Goal: Answer question/provide support

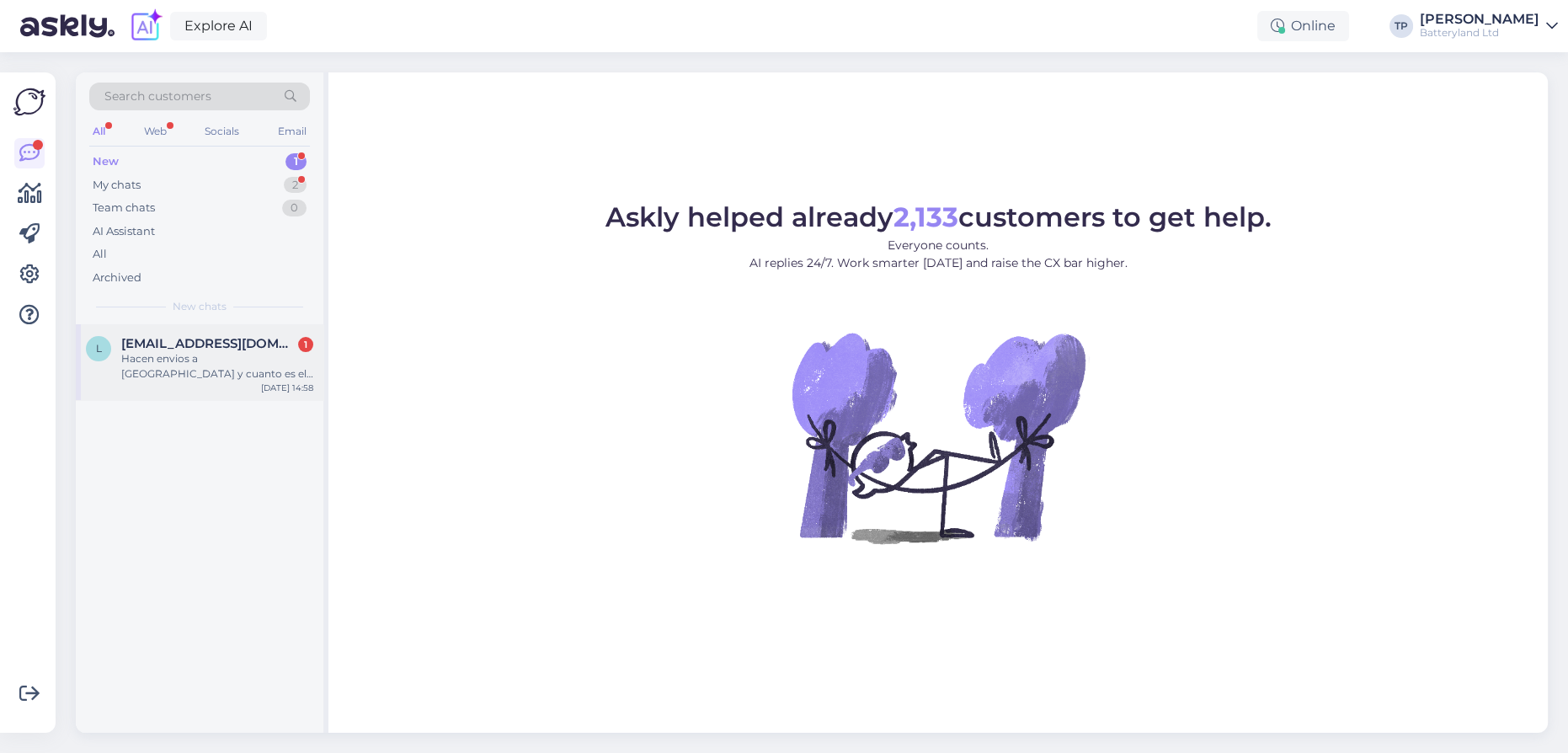
click at [248, 345] on div "[EMAIL_ADDRESS][DOMAIN_NAME] 1" at bounding box center [217, 343] width 192 height 15
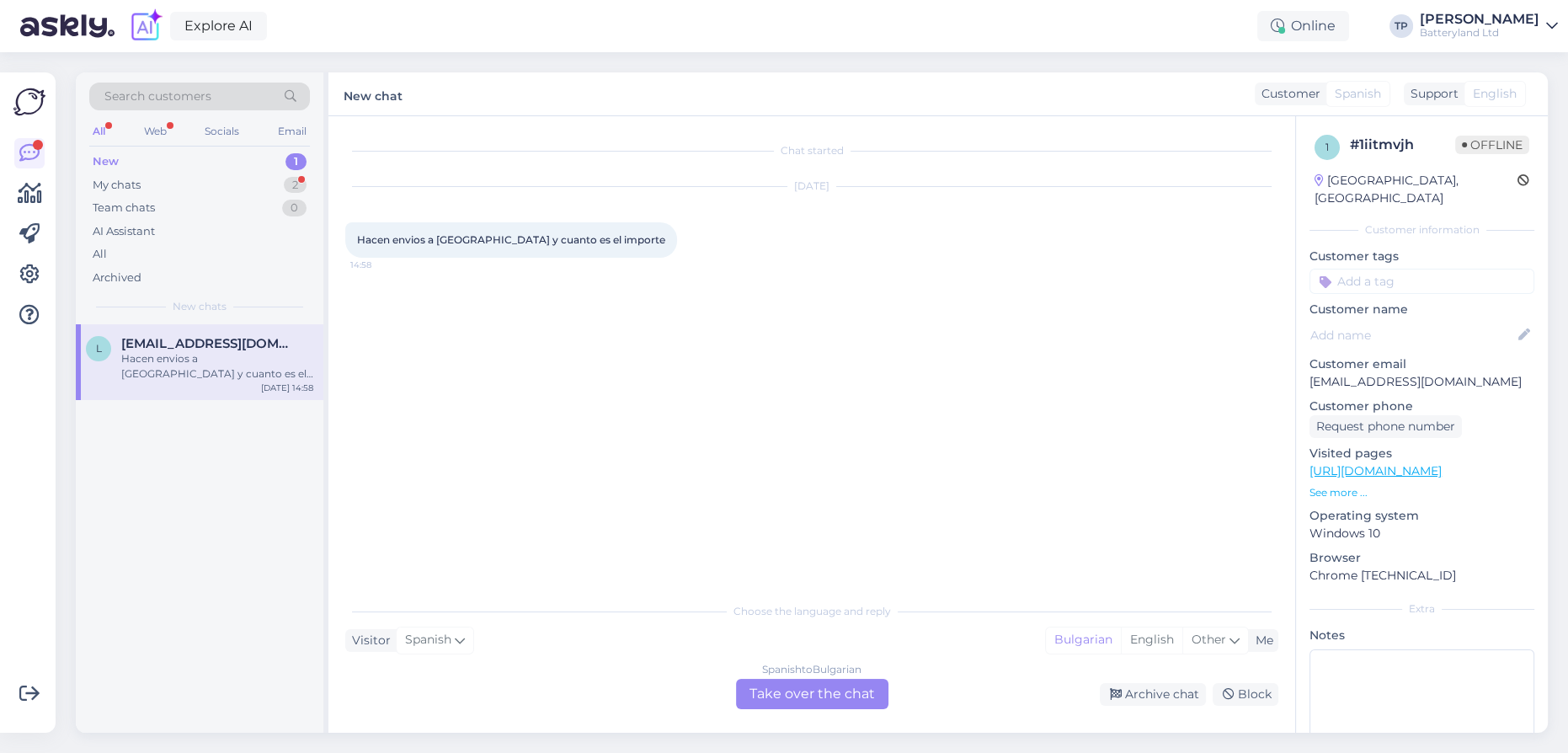
click at [771, 697] on div "Spanish to Bulgarian Take over the chat" at bounding box center [812, 694] width 153 height 31
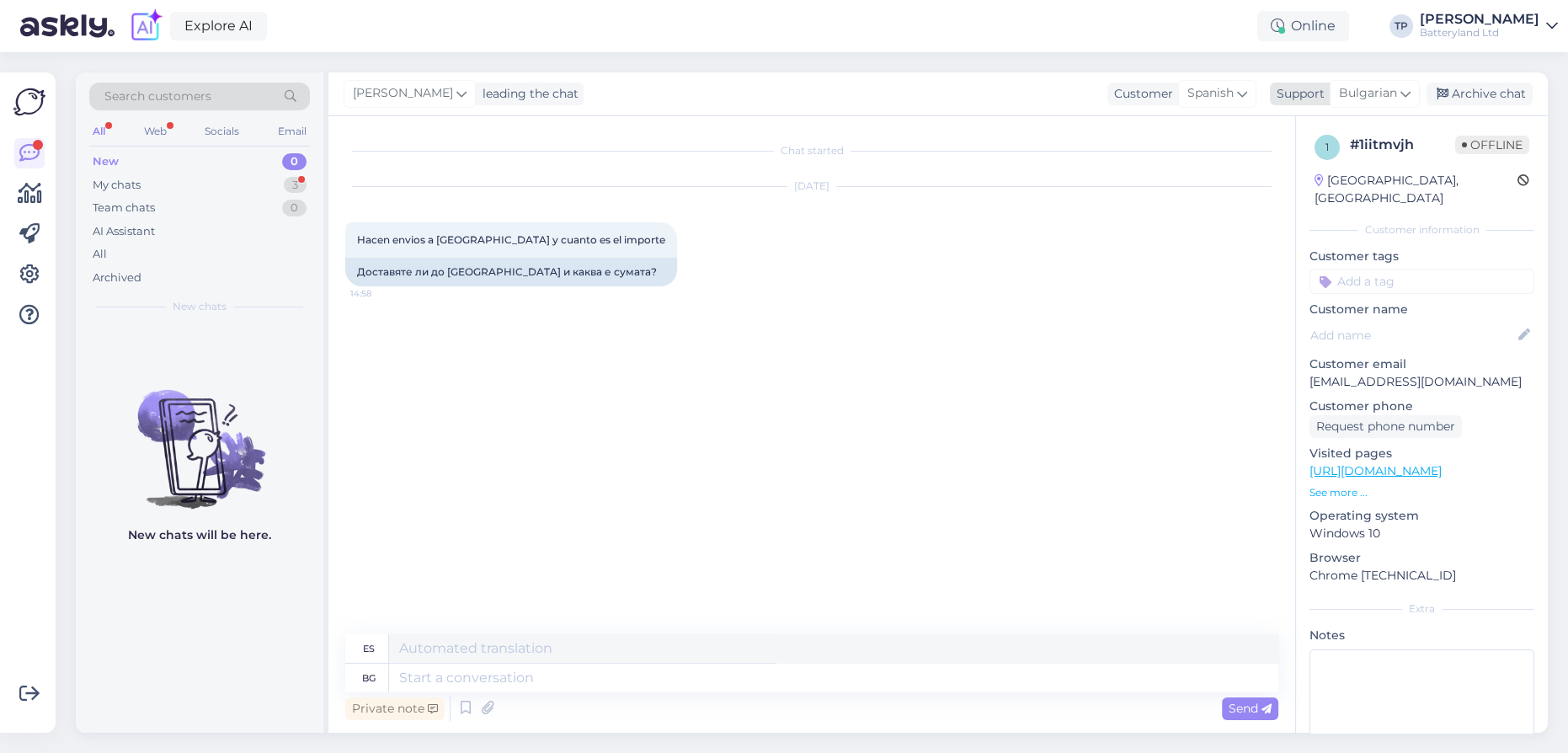
click at [1398, 97] on span "Bulgarian" at bounding box center [1368, 94] width 58 height 19
type input "en"
click at [1302, 172] on link "English" at bounding box center [1345, 167] width 185 height 27
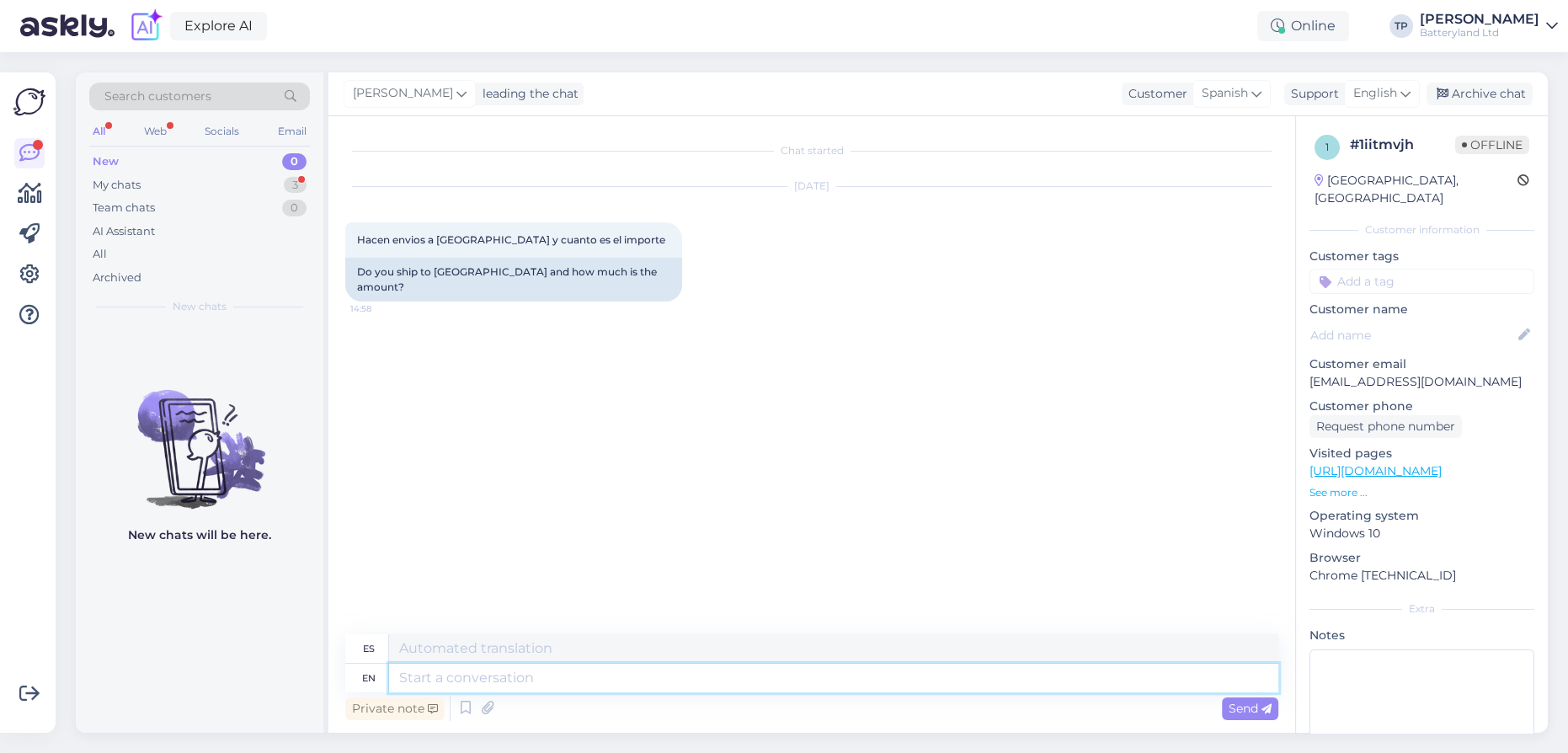
click at [470, 664] on textarea at bounding box center [834, 677] width 890 height 29
type textarea "Hello,"
type textarea "Hola,"
type textarea "Hello, we"
type textarea "Hola, nosotros"
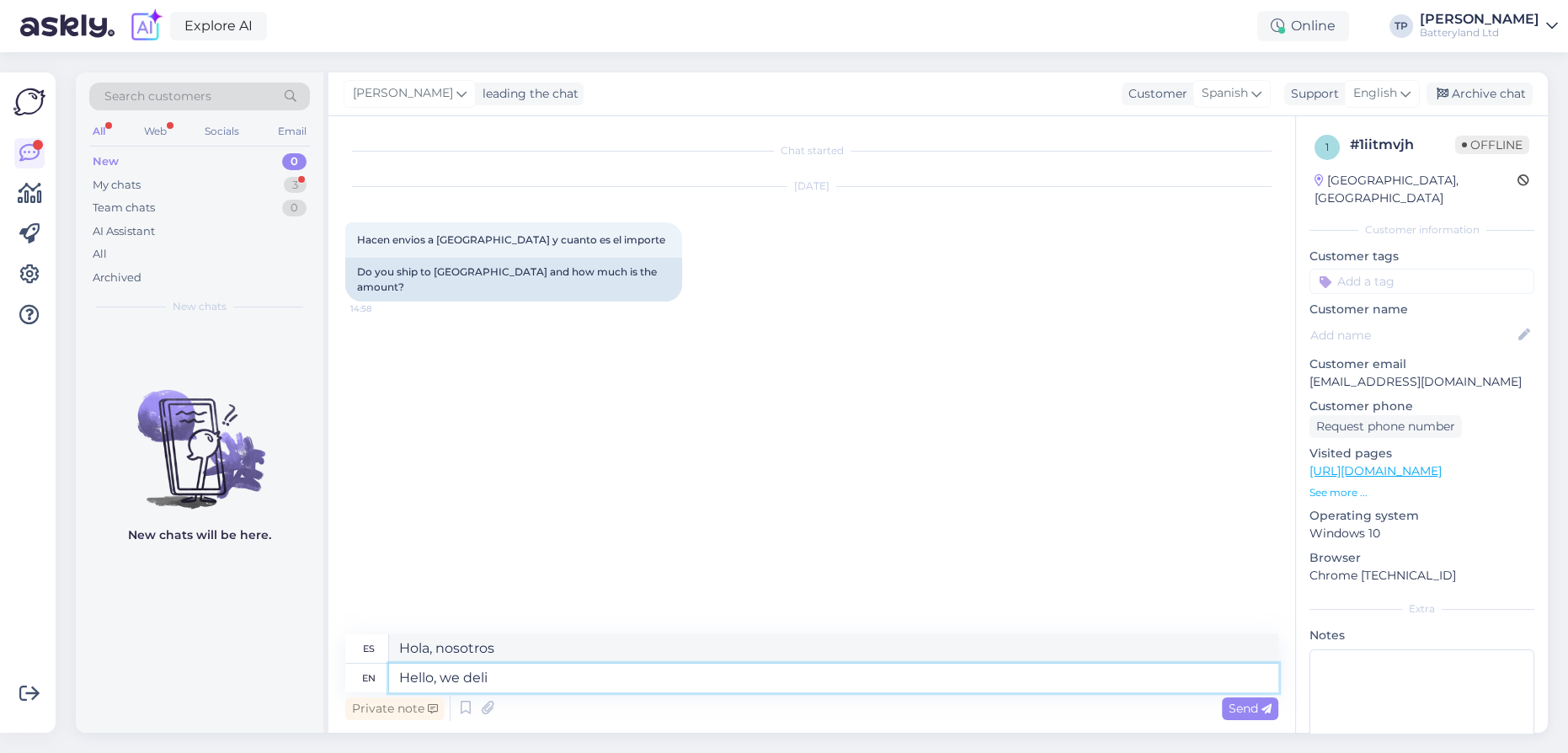
type textarea "Hello, we deliv"
type textarea "Hola, hacemos envíos"
type textarea "Hello, we deliver o"
type textarea "Hola, hacemos entregas"
type textarea "Hello, we deliver only"
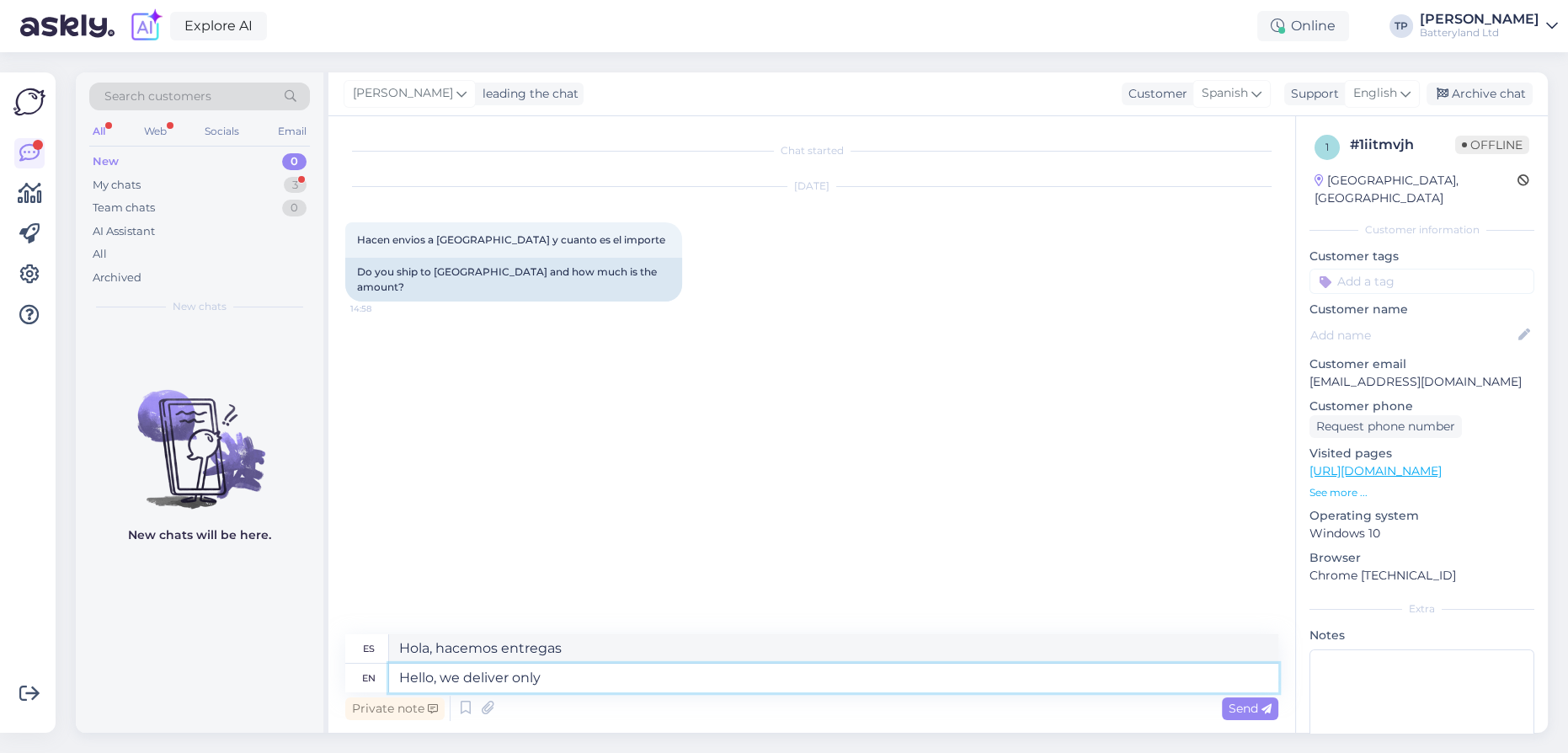
type textarea "Hola, solo realizamos envíos"
type textarea "Hello, we deliver only to"
type textarea "Hola, realizamos envíos únicamente a"
type textarea "Hello, we deliver only to Countri"
type textarea "Hola, realizamos envíos solo a países."
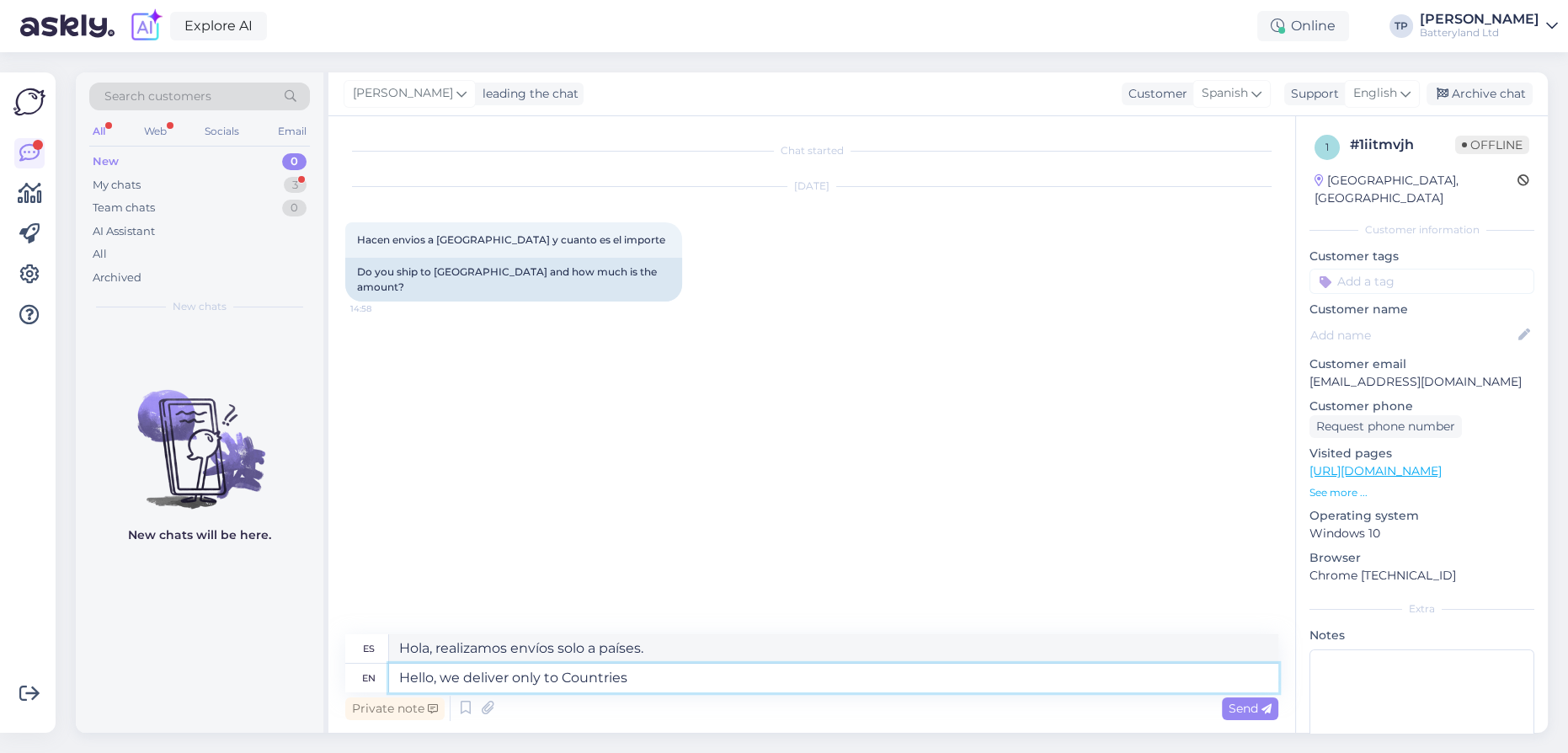
type textarea "Hello, we deliver only to Countries"
type textarea "Hola, realizamos envíos solo a [GEOGRAPHIC_DATA]"
type textarea "Hello, we deliver only to Countries in th"
type textarea "Hola, realizamos envíos únicamente a países en"
type textarea "Hello, we deliver only to Countries in the E"
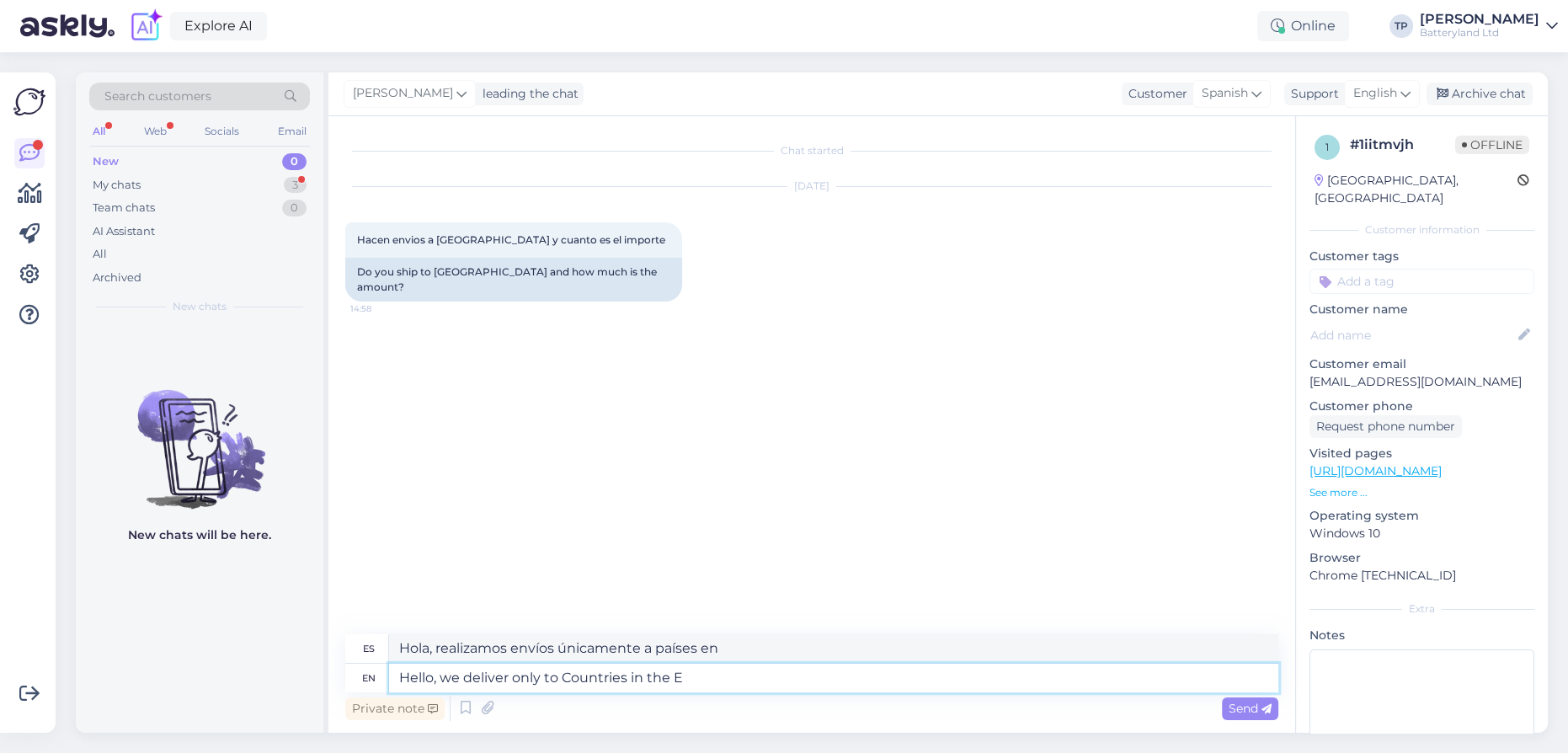
type textarea "Hola, realizamos envíos únicamente a países del"
type textarea "Hello, we deliver only to Countries in the [GEOGRAPHIC_DATA]"
type textarea "Hola, realizamos envíos solo a países de [GEOGRAPHIC_DATA]."
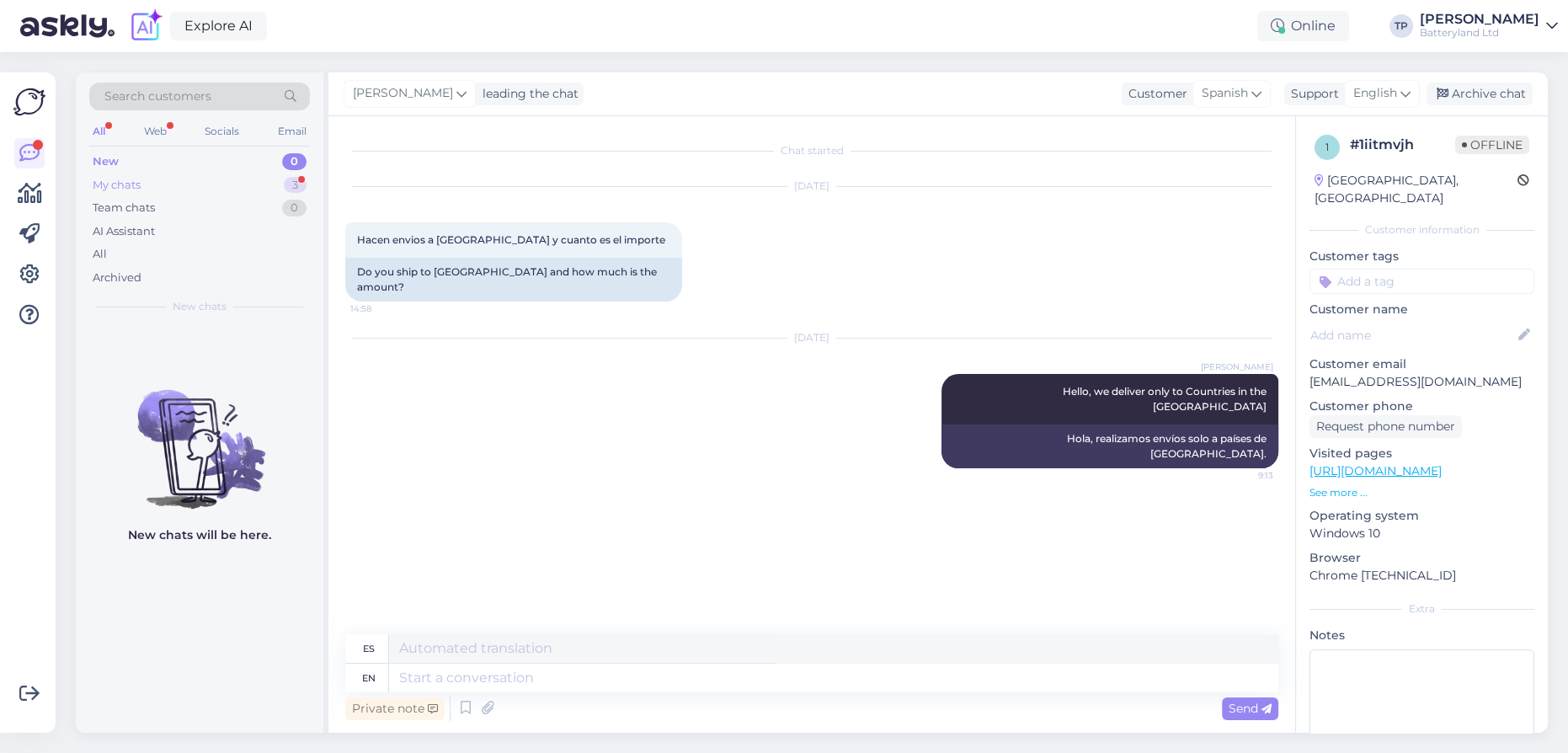
click at [244, 186] on div "My chats 3" at bounding box center [200, 185] width 220 height 24
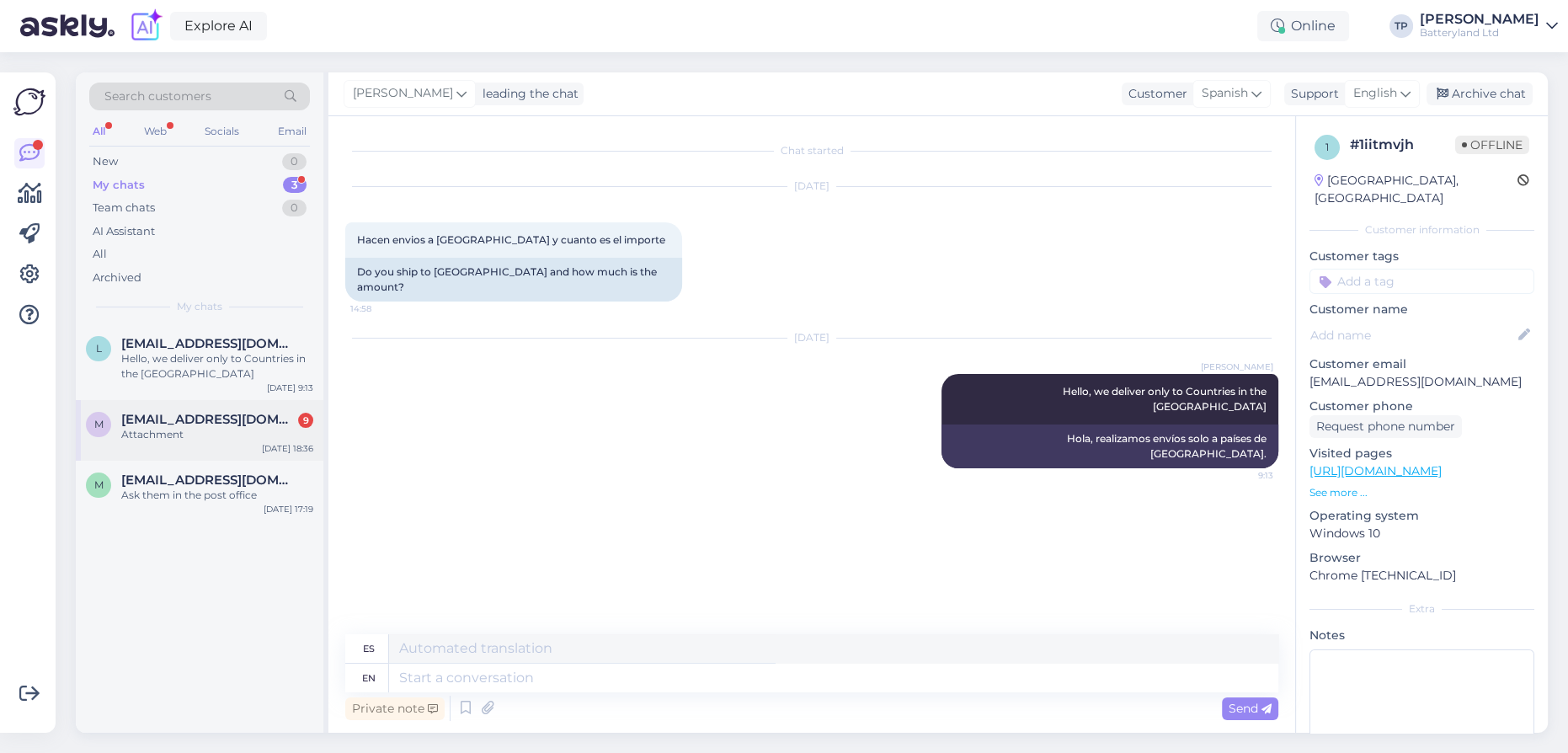
click at [265, 411] on div "[EMAIL_ADDRESS][DOMAIN_NAME] 9 Attachment" at bounding box center [217, 426] width 192 height 31
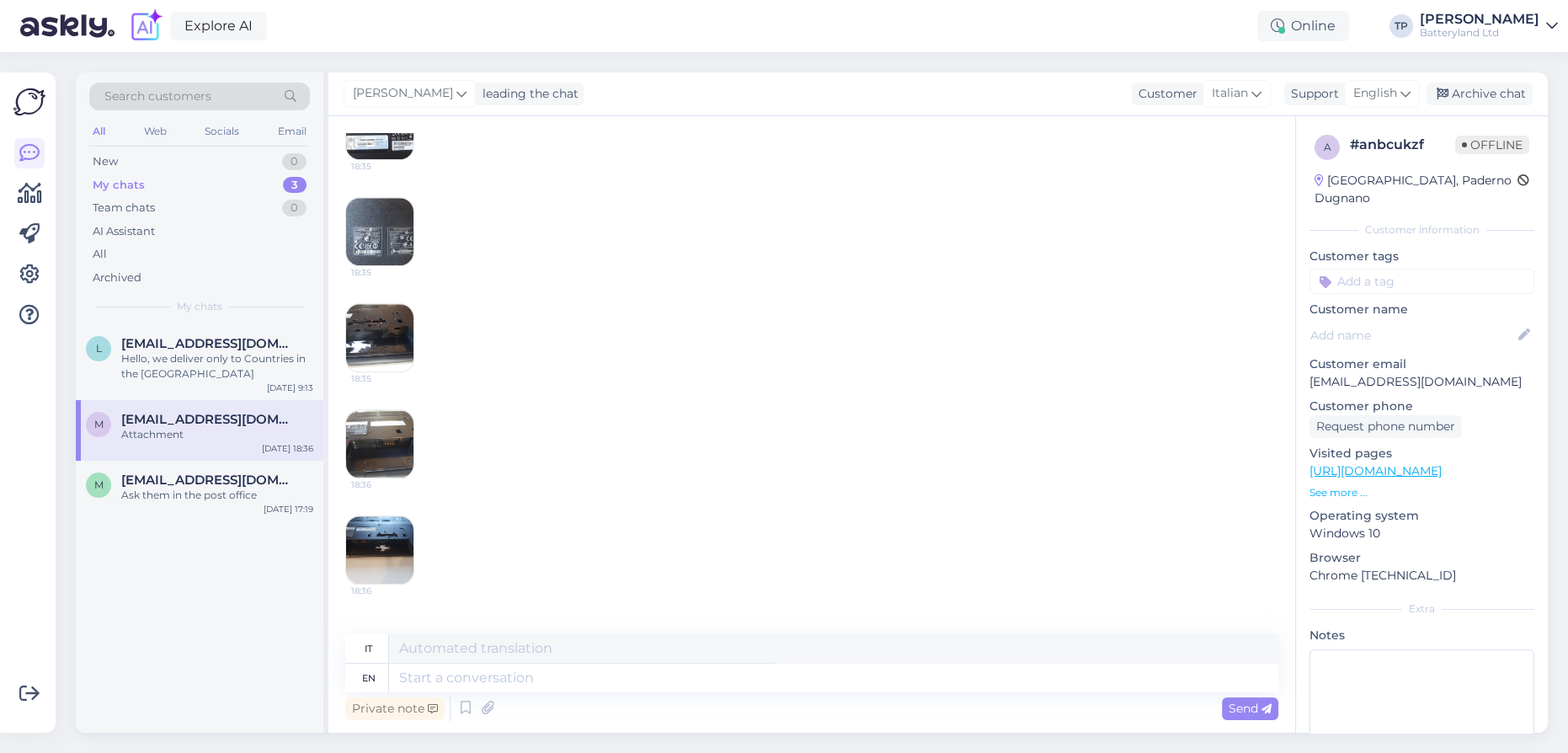
scroll to position [2611, 0]
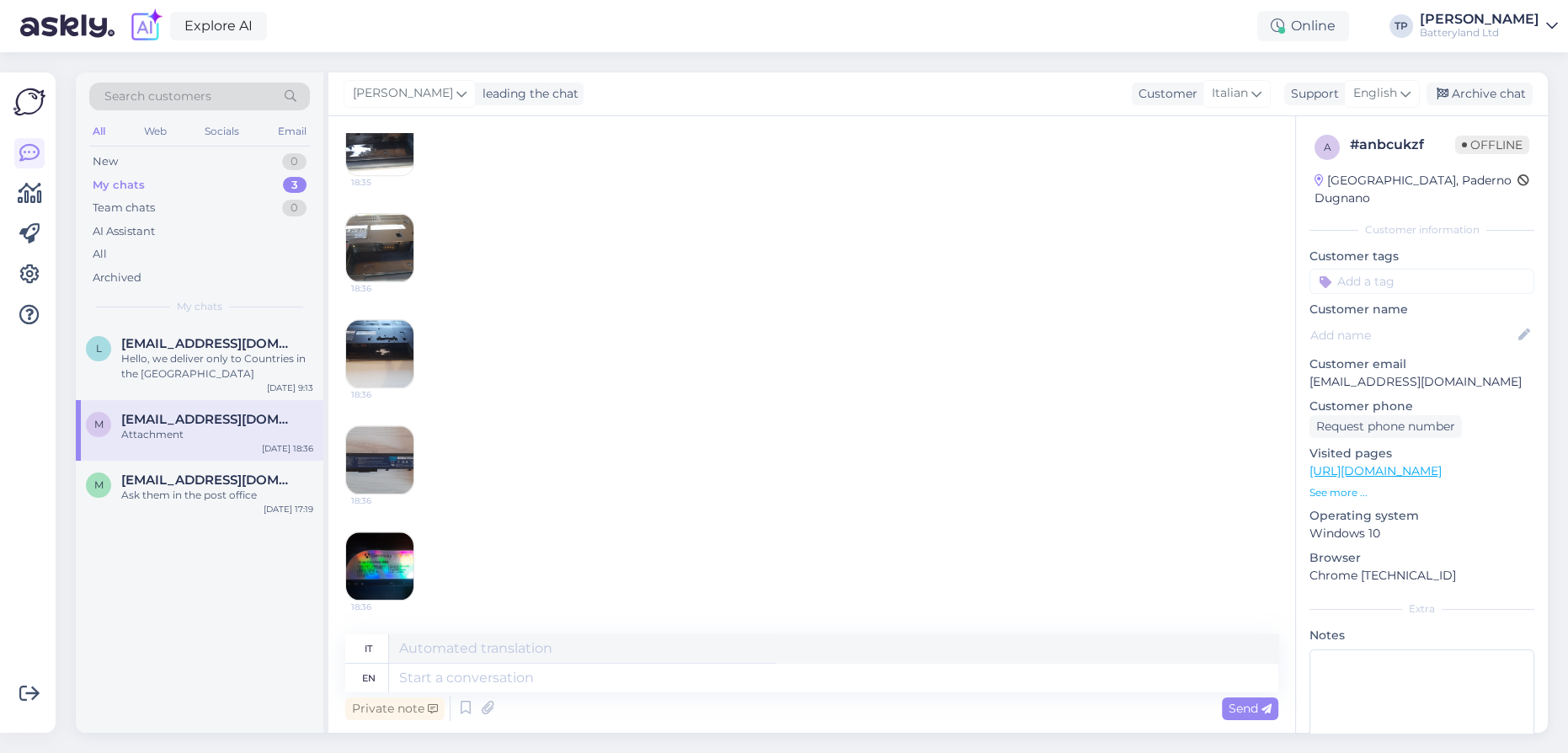
click at [363, 565] on img at bounding box center [380, 566] width 67 height 67
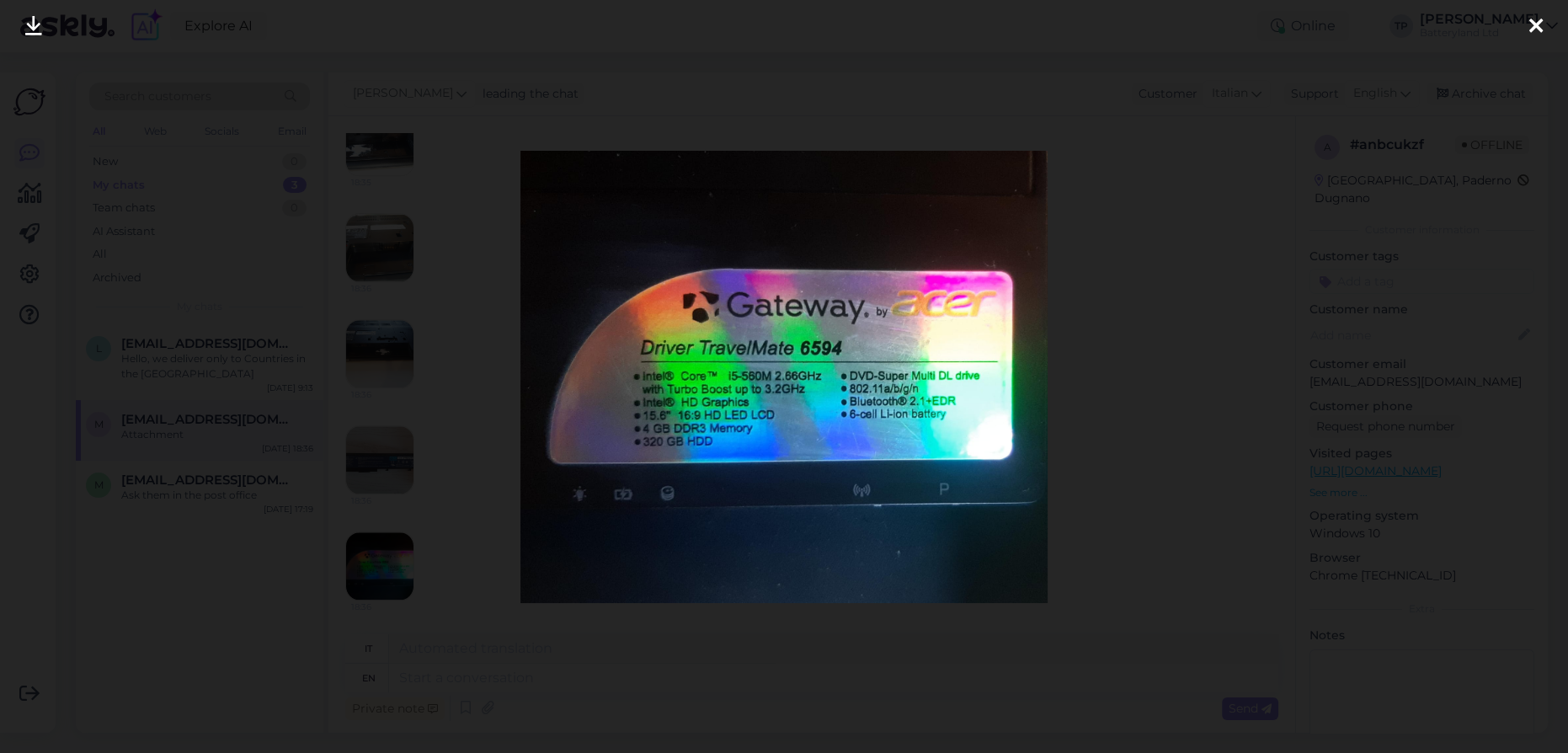
click at [1530, 29] on icon at bounding box center [1537, 27] width 14 height 22
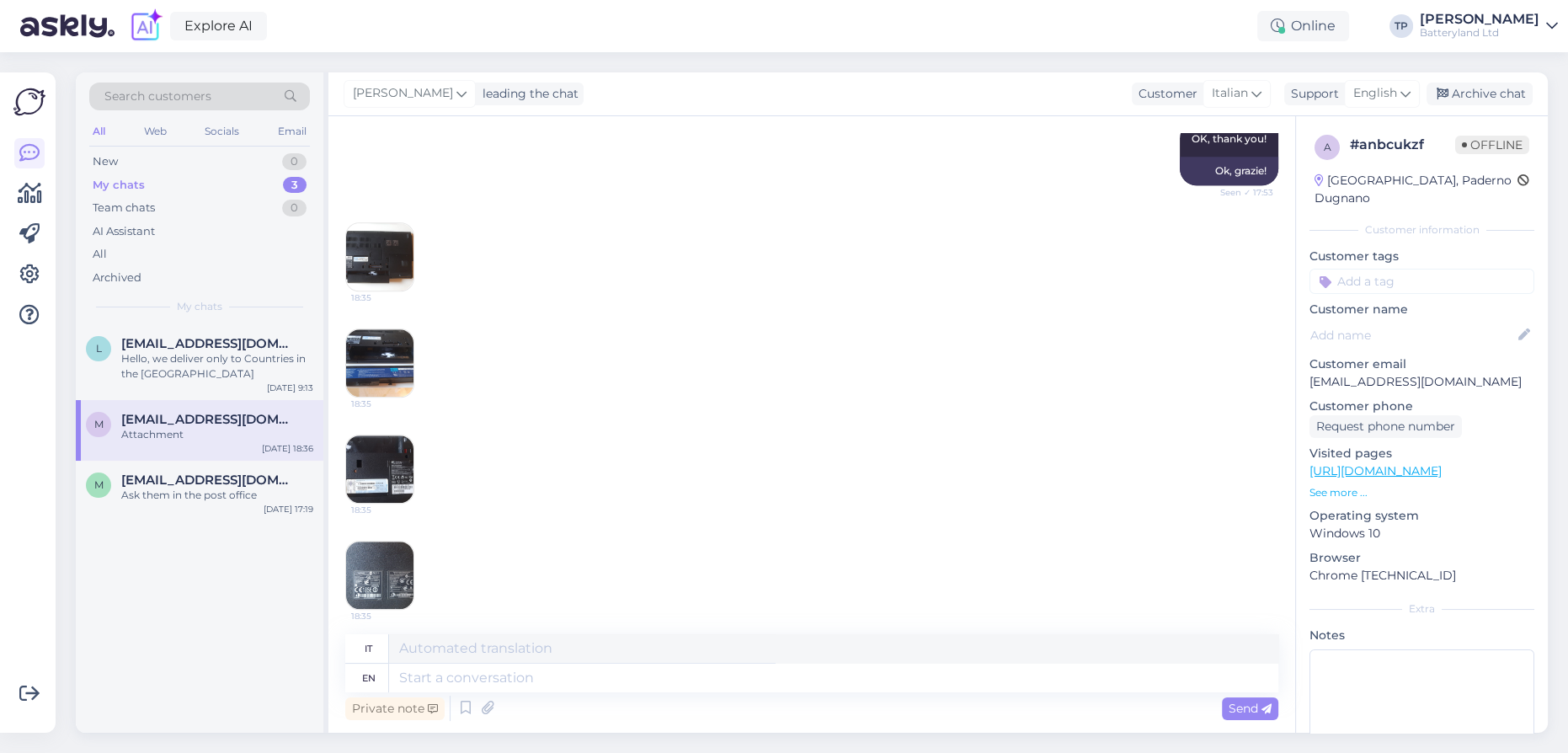
scroll to position [1922, 0]
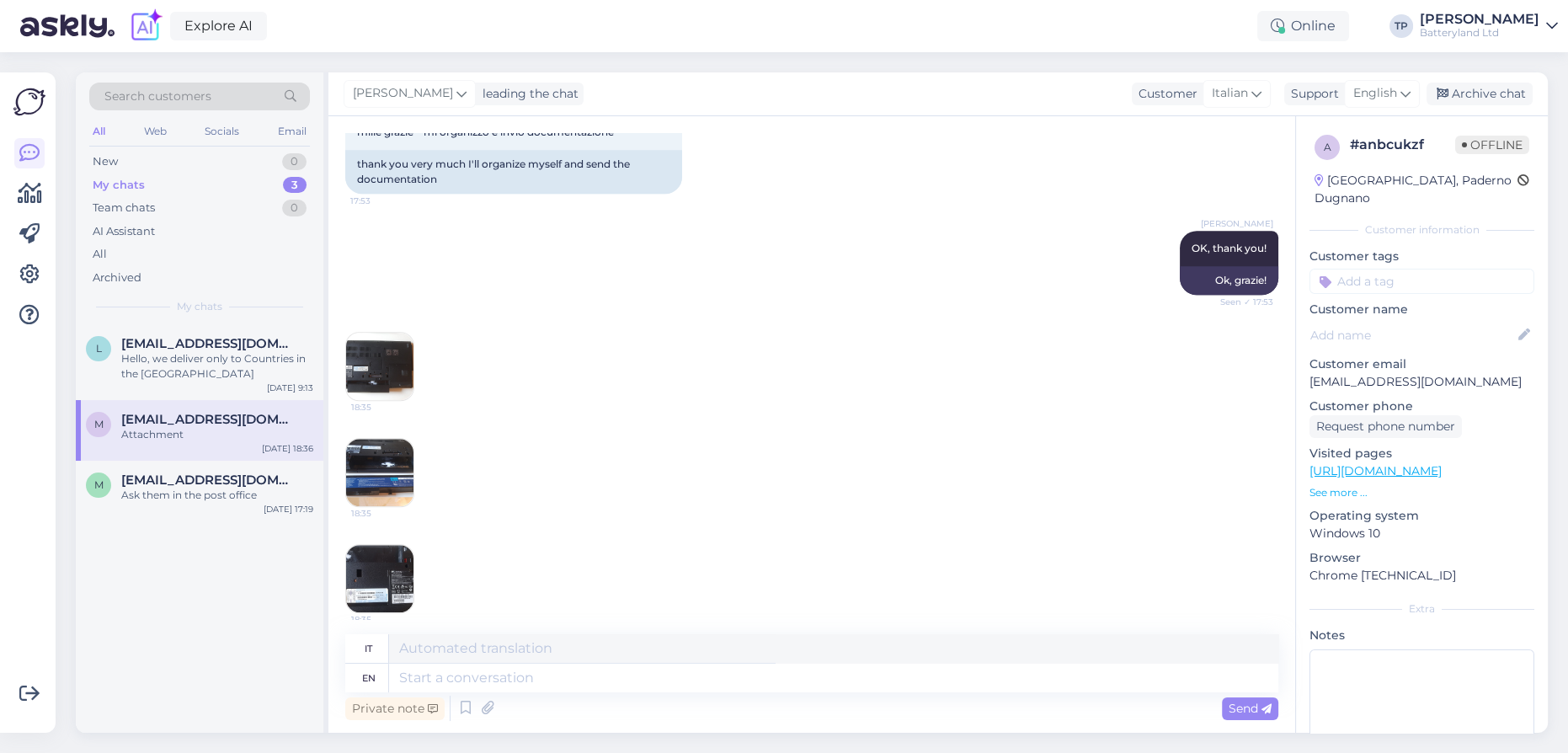
click at [378, 400] on img at bounding box center [380, 366] width 67 height 67
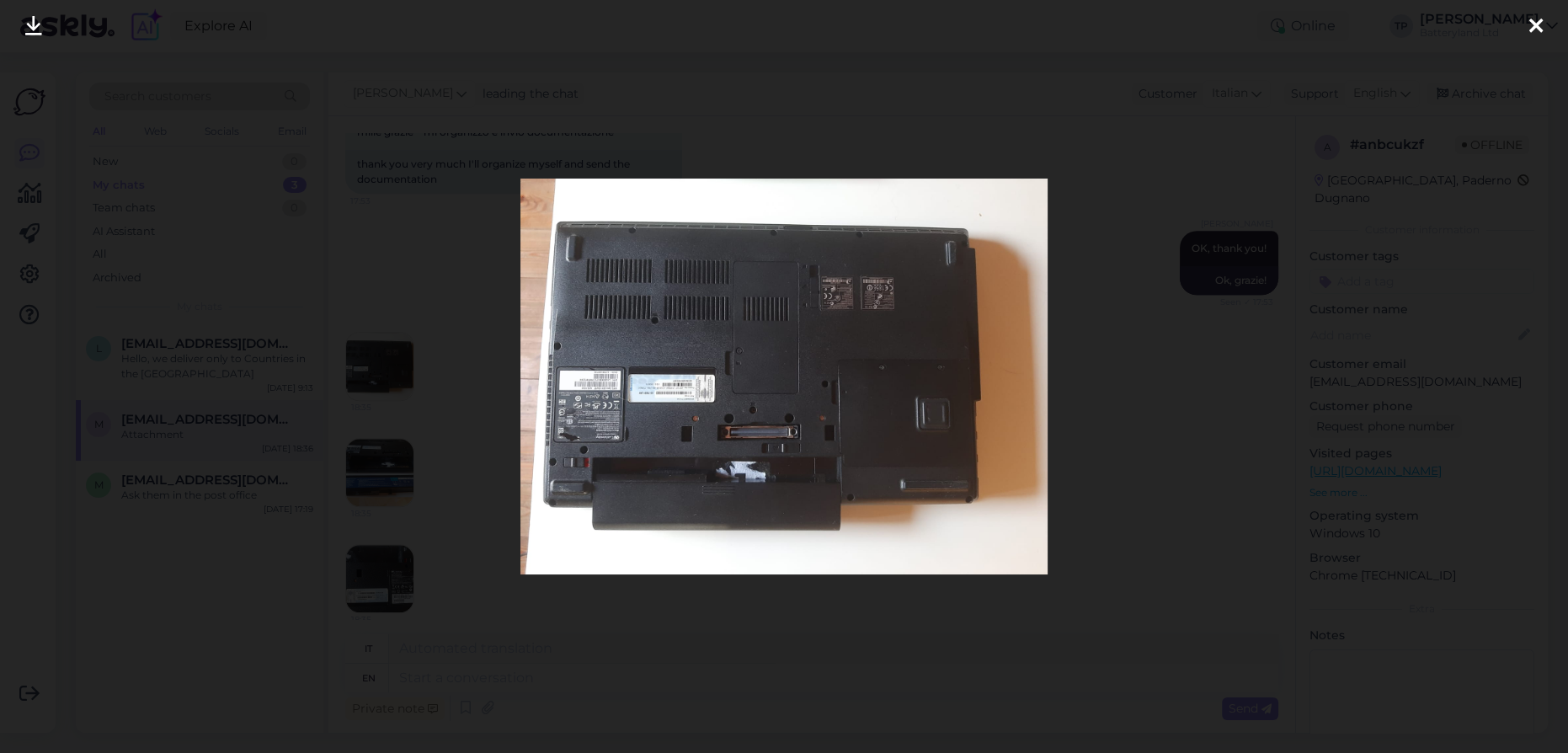
click at [1533, 27] on icon at bounding box center [1537, 27] width 14 height 22
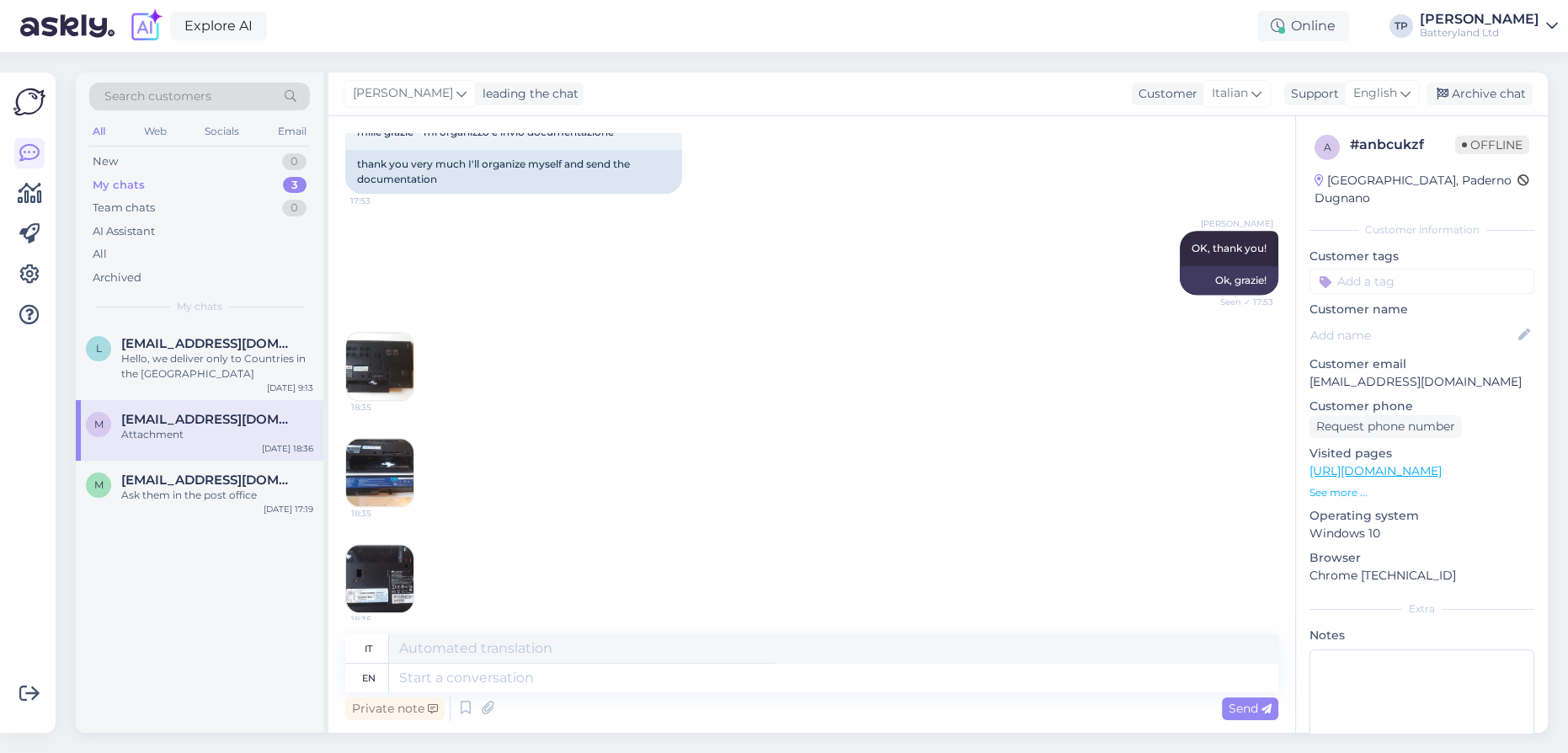
click at [370, 506] on img at bounding box center [380, 472] width 67 height 67
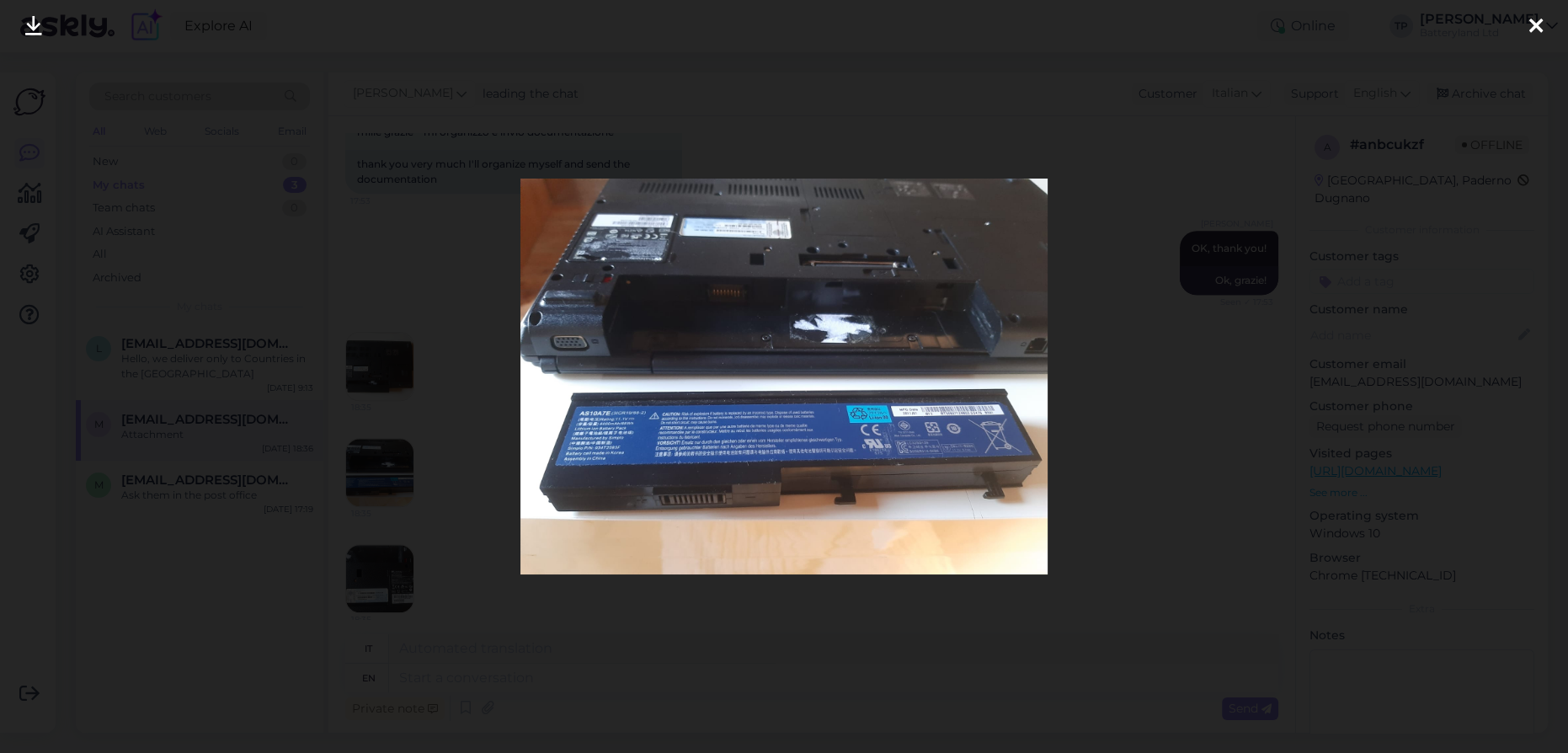
click at [1532, 29] on icon at bounding box center [1537, 27] width 14 height 22
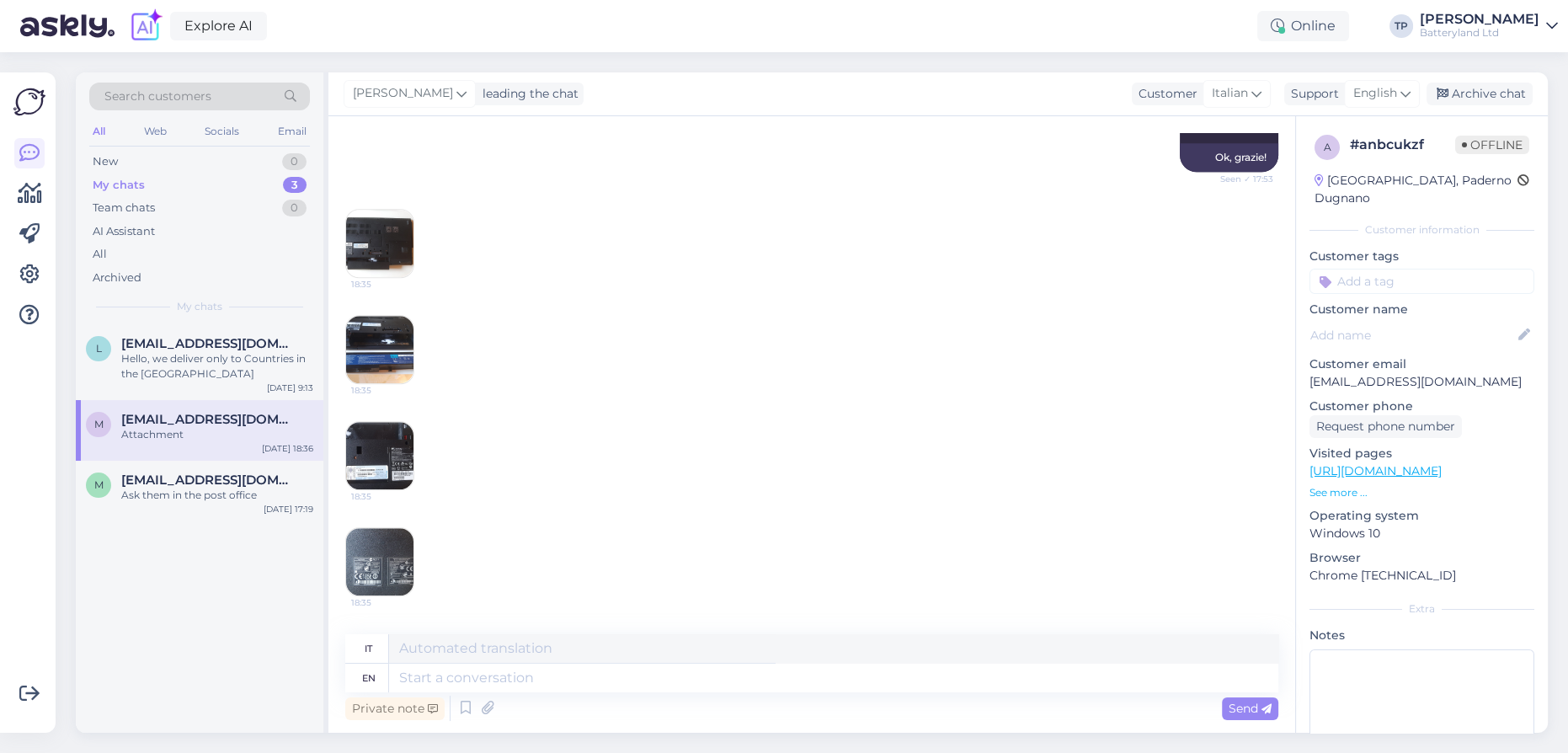
scroll to position [2075, 0]
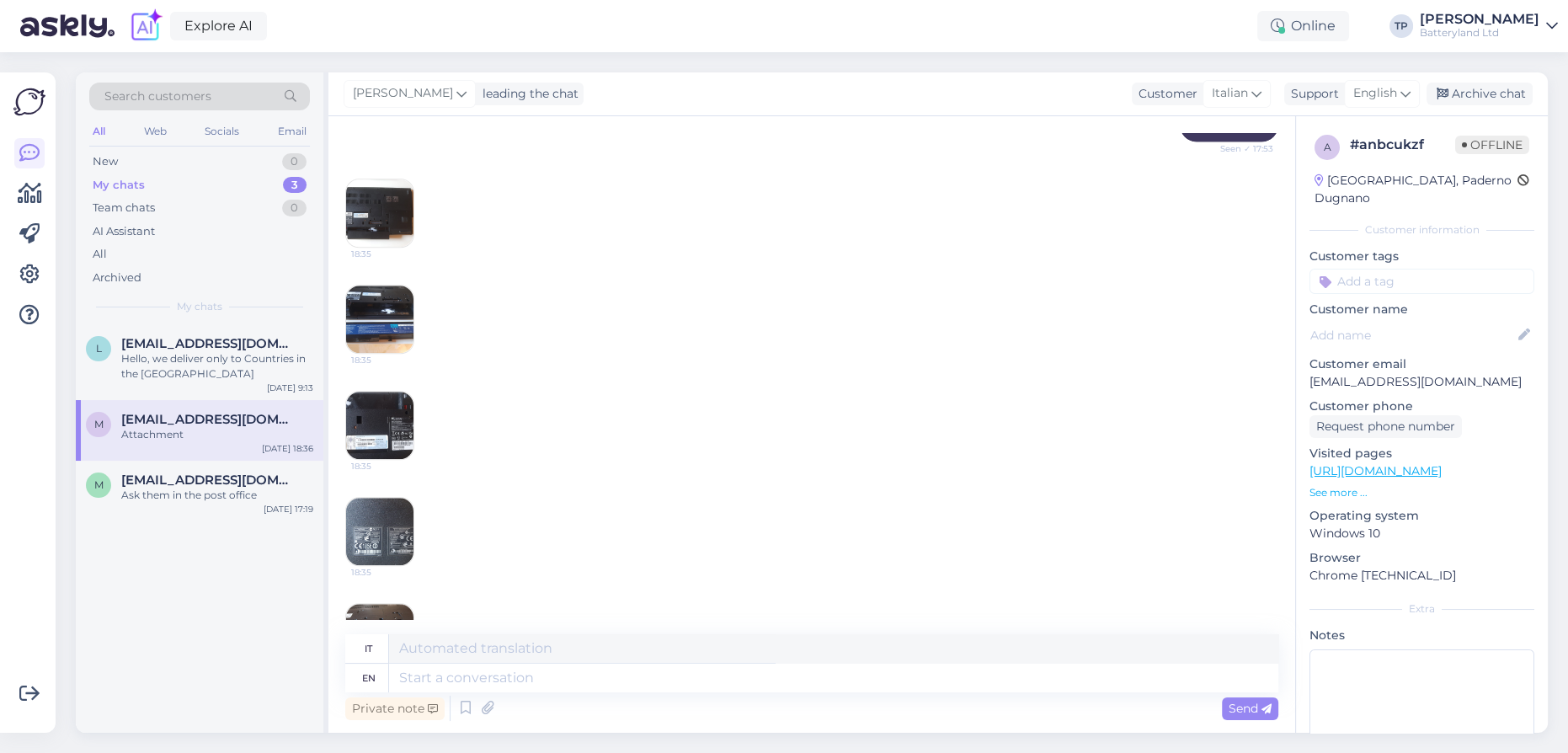
click at [379, 459] on img at bounding box center [380, 425] width 67 height 67
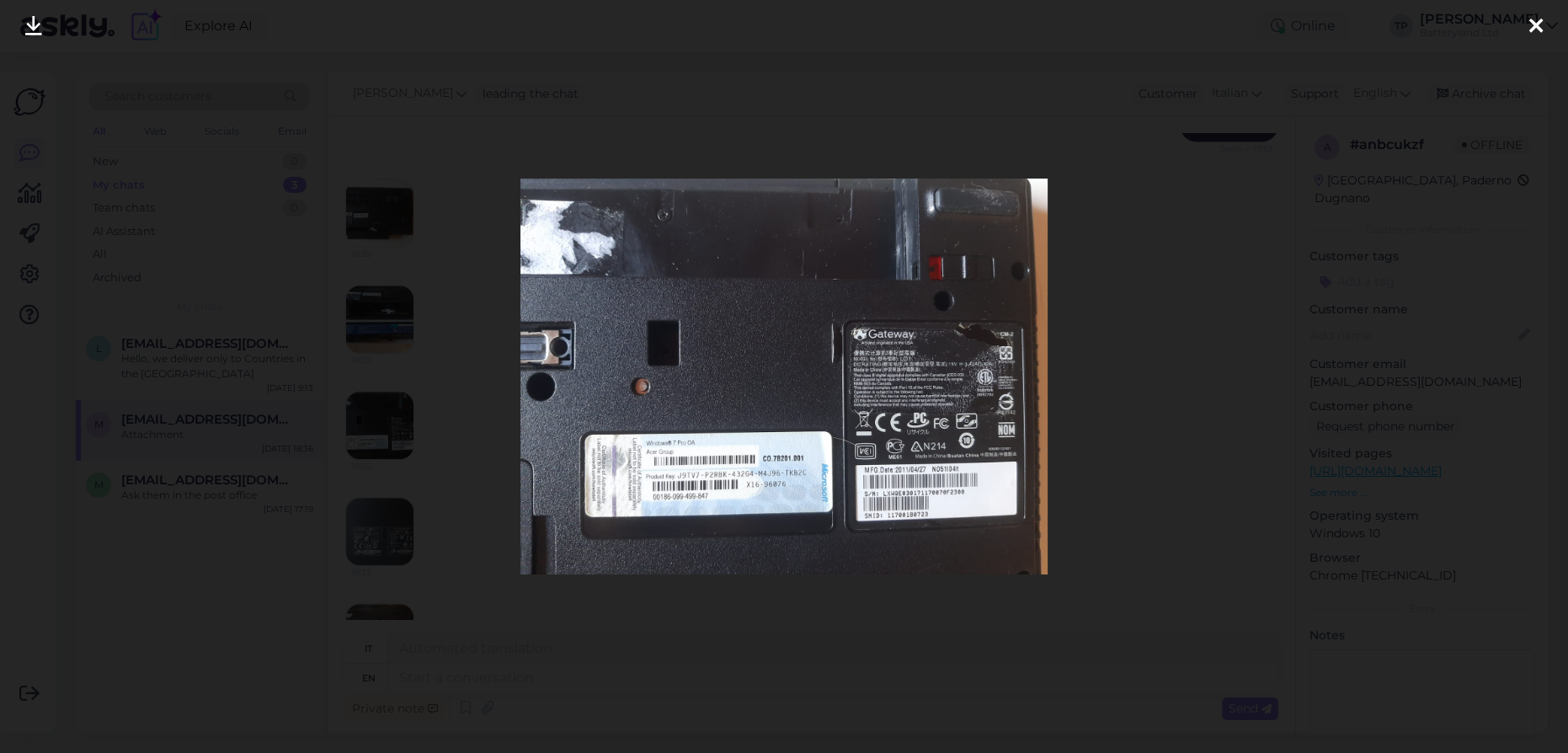
click at [1543, 23] on div at bounding box center [1537, 27] width 33 height 53
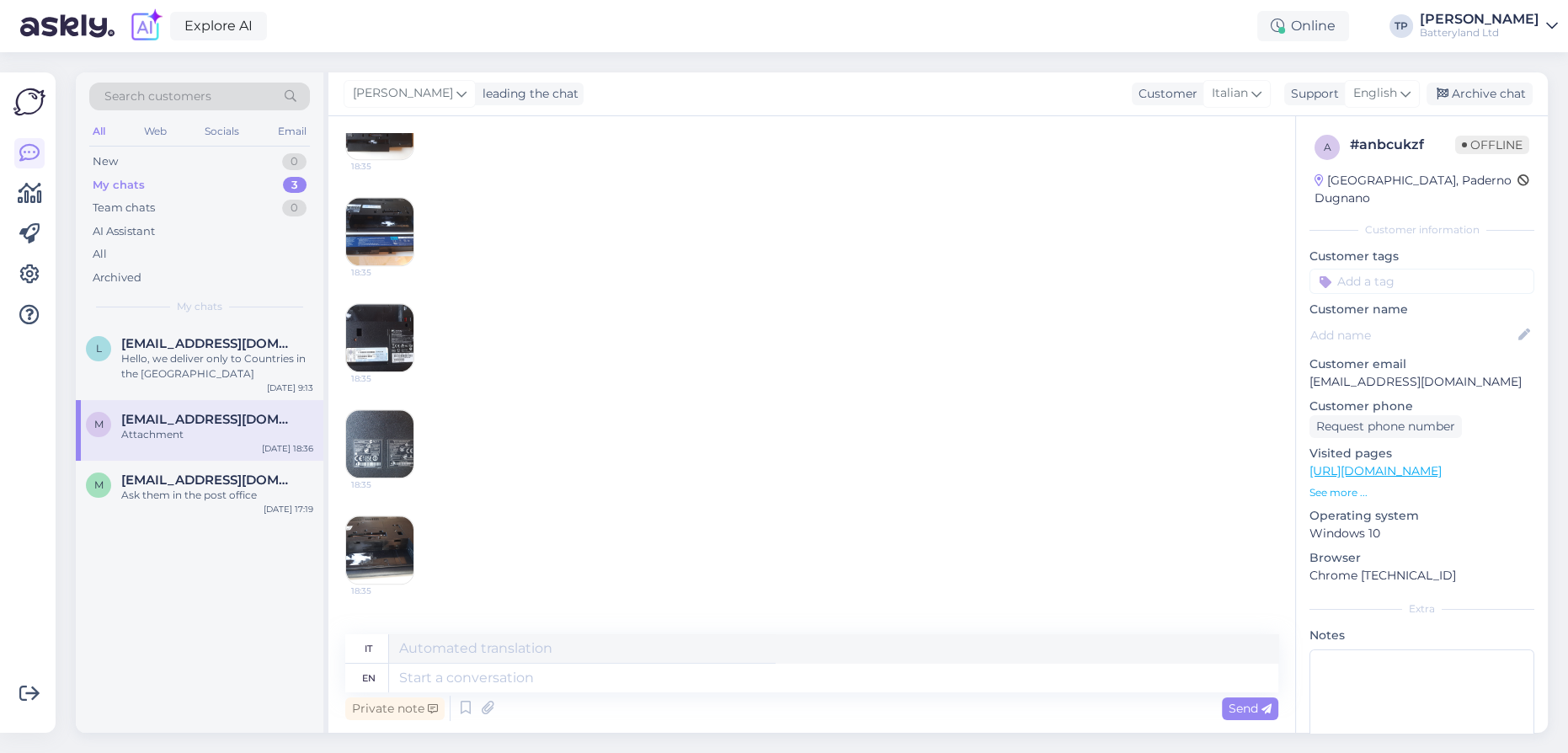
scroll to position [2304, 0]
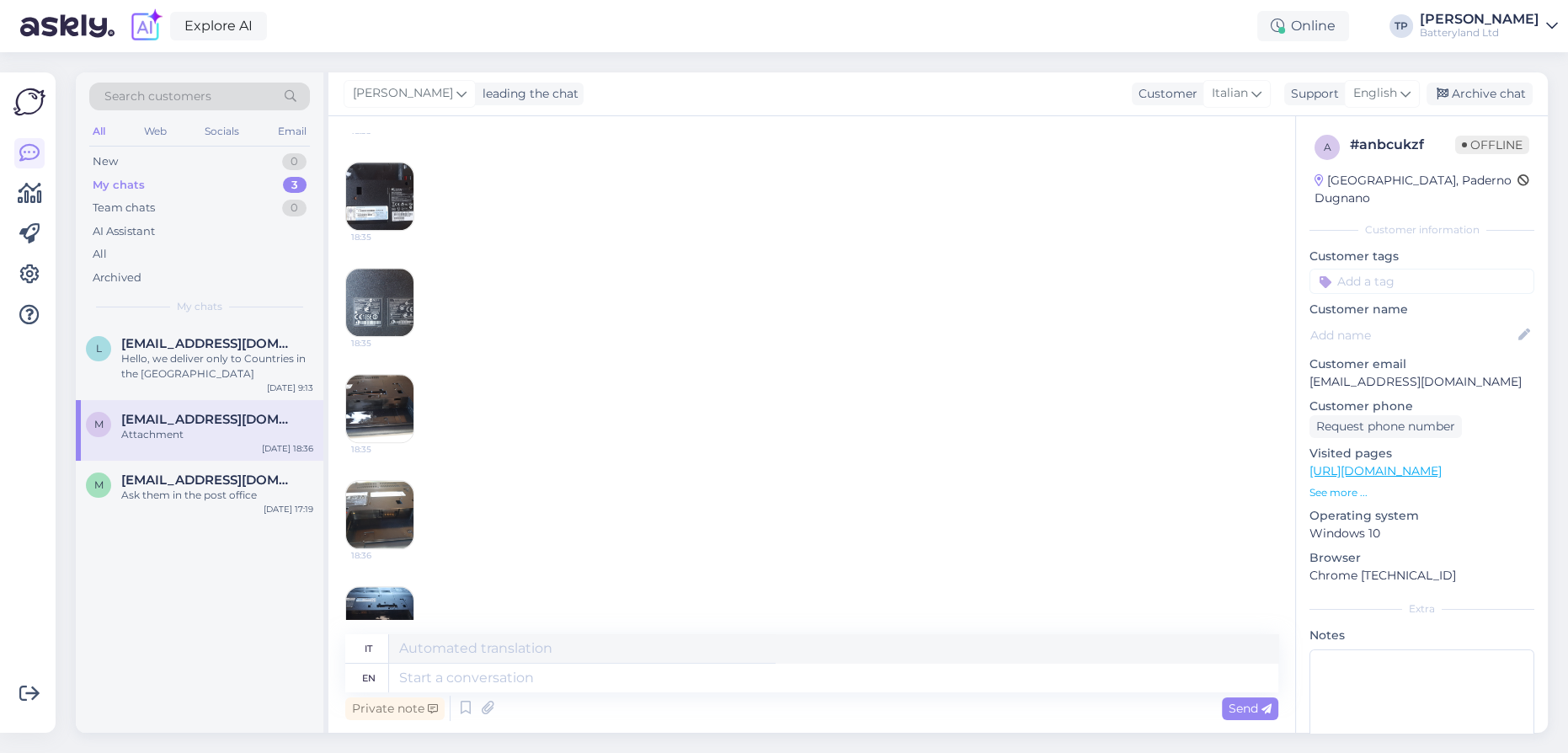
click at [366, 442] on img at bounding box center [380, 408] width 67 height 67
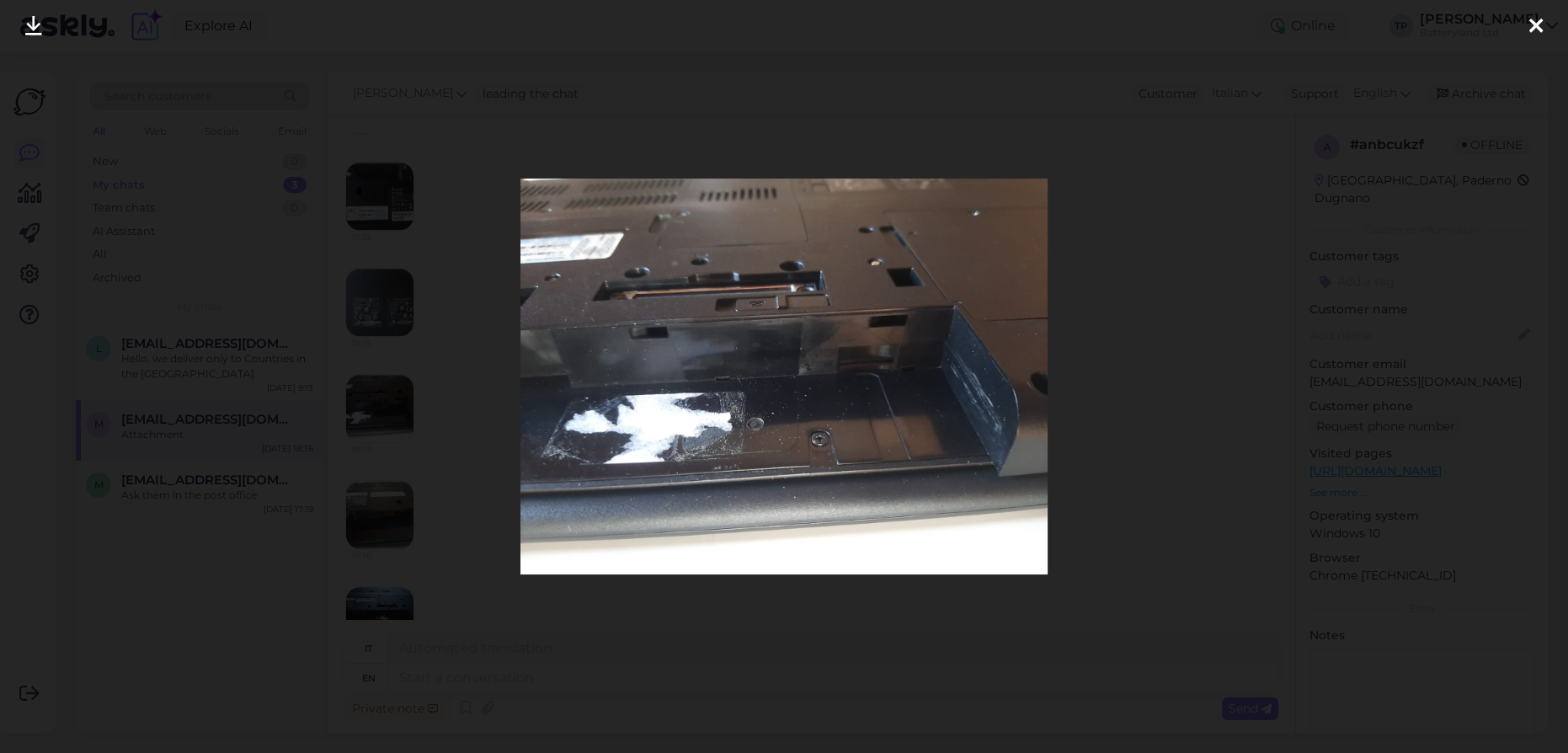
click at [1530, 27] on icon at bounding box center [1537, 27] width 14 height 22
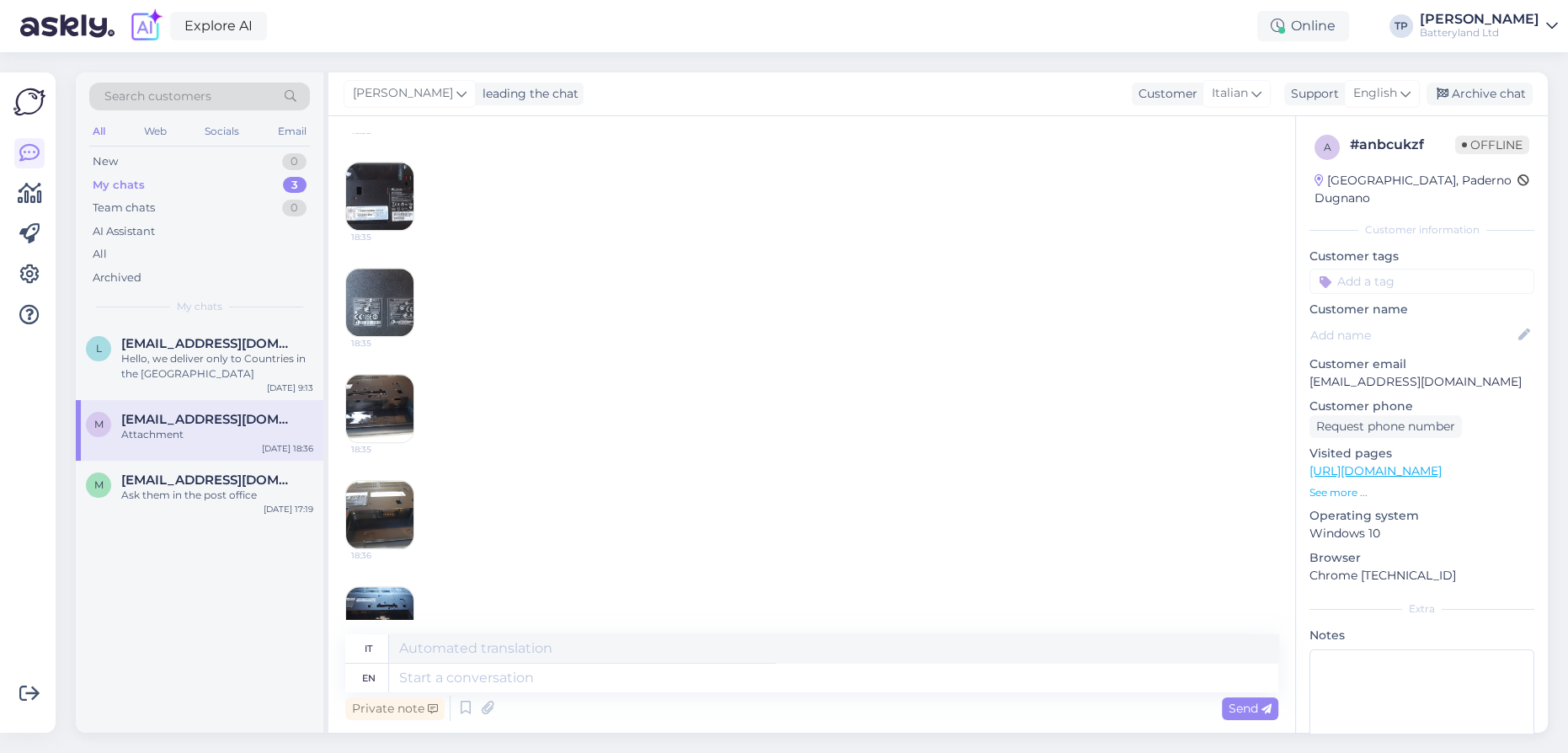
click at [408, 548] on img at bounding box center [380, 515] width 67 height 67
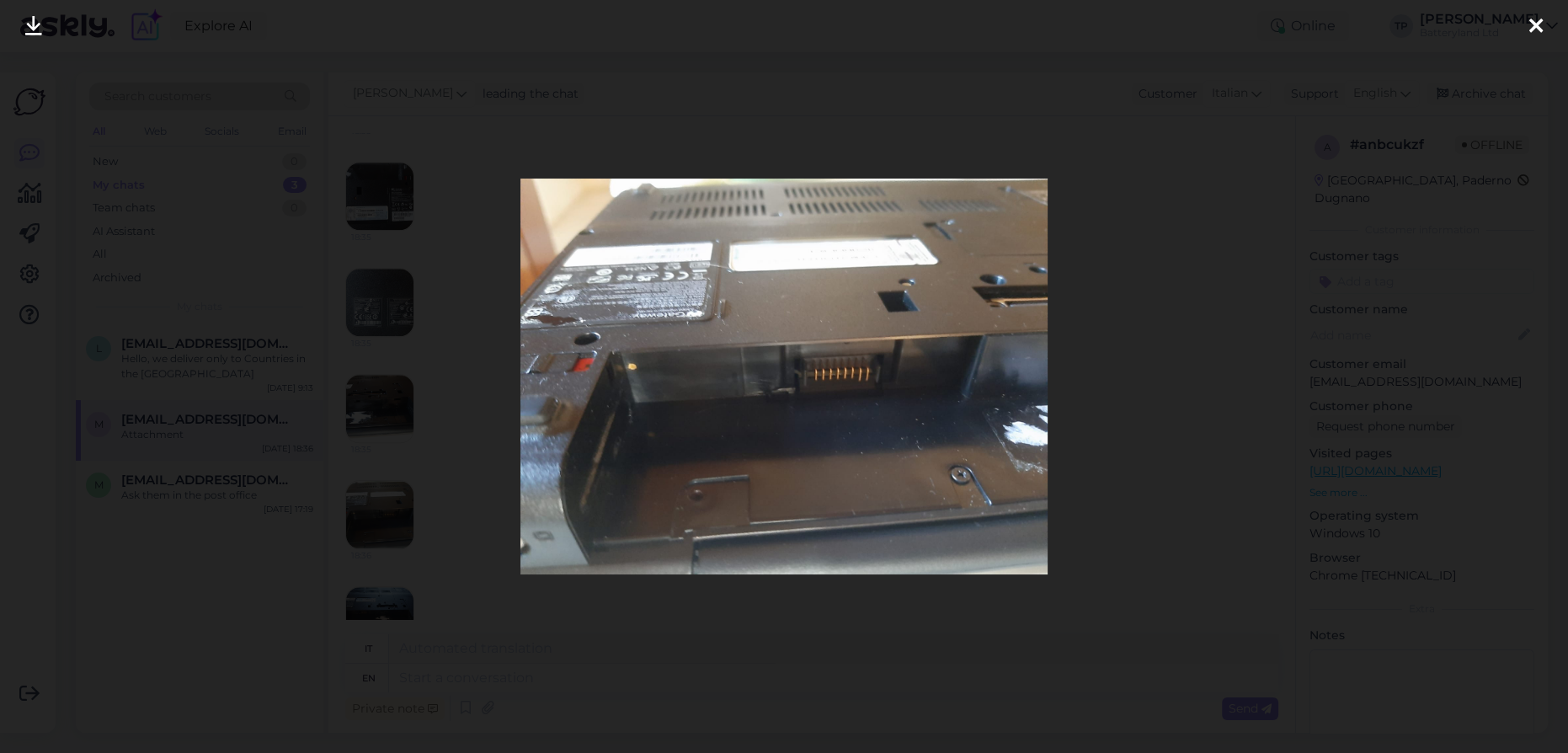
click at [1543, 24] on div at bounding box center [1537, 27] width 33 height 53
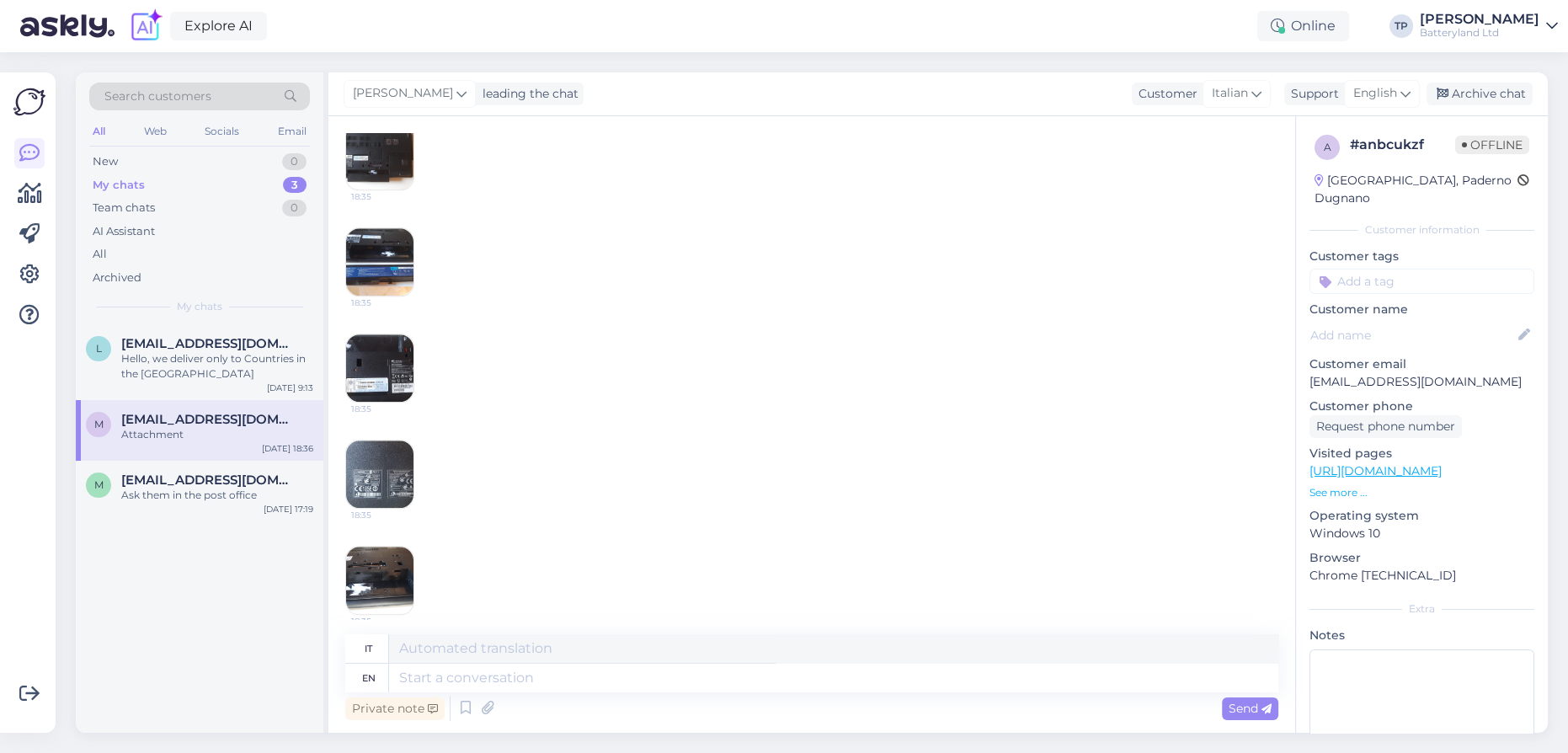
scroll to position [1922, 0]
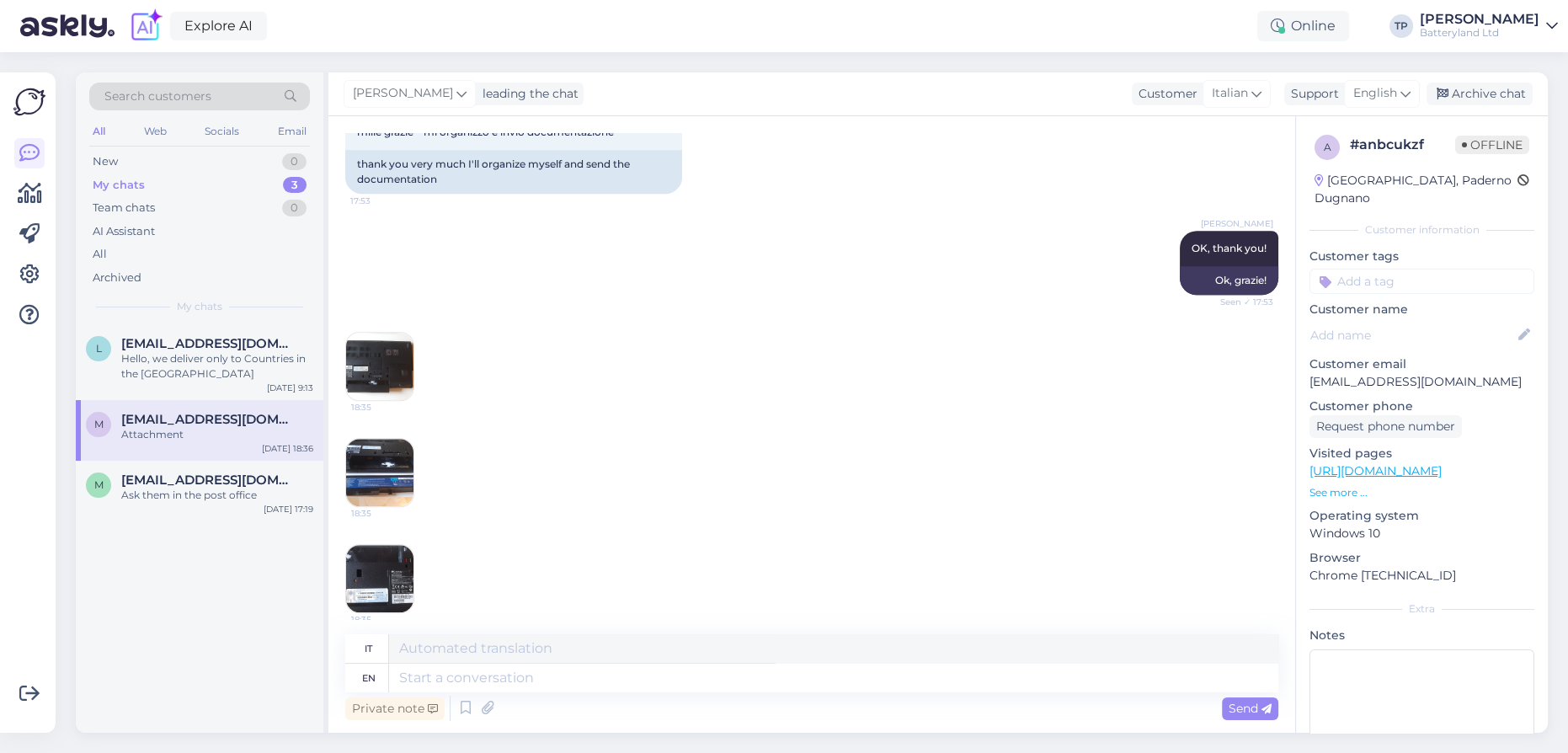
click at [391, 400] on img at bounding box center [380, 366] width 67 height 67
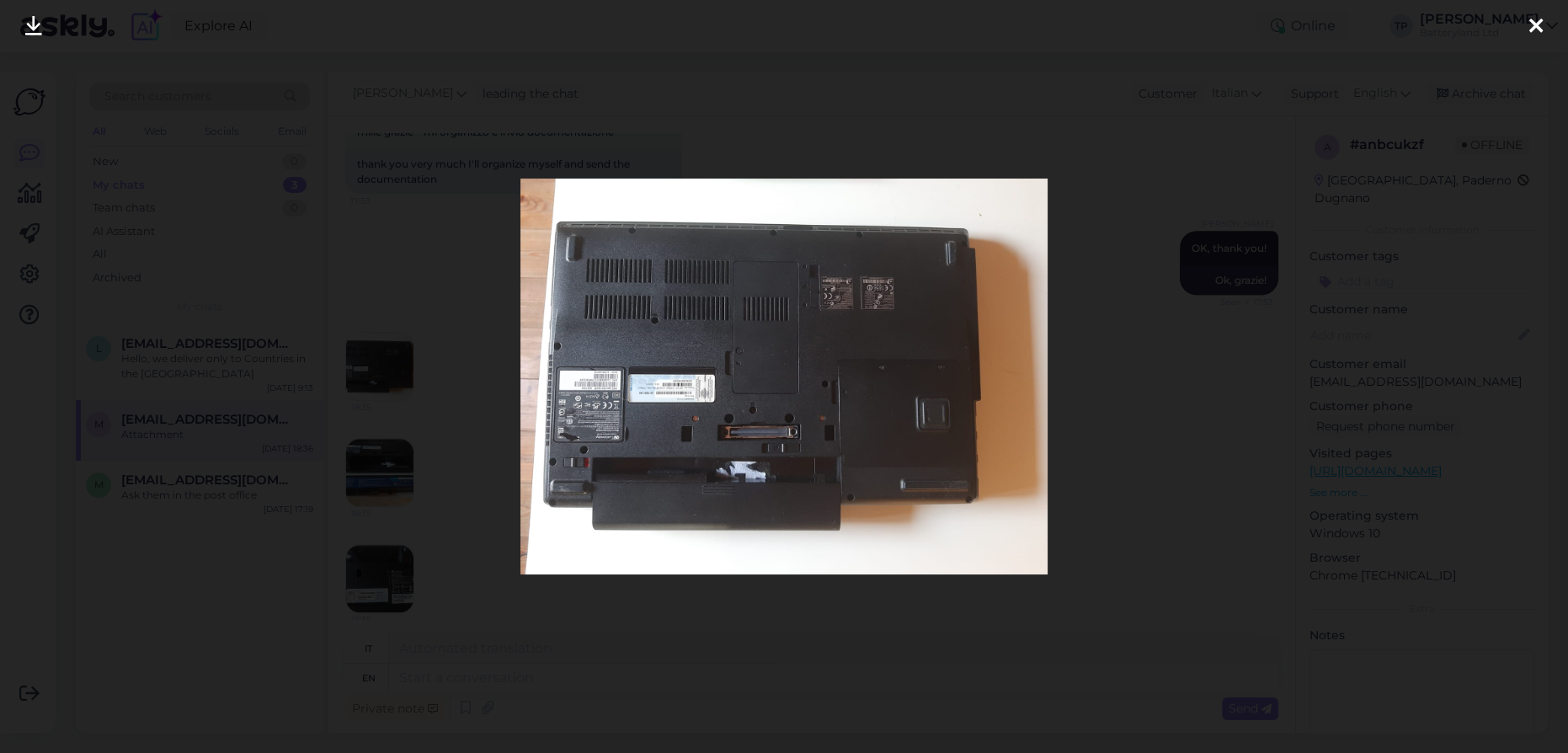
click at [645, 384] on img at bounding box center [784, 375] width 528 height 395
click at [38, 29] on icon at bounding box center [33, 27] width 17 height 22
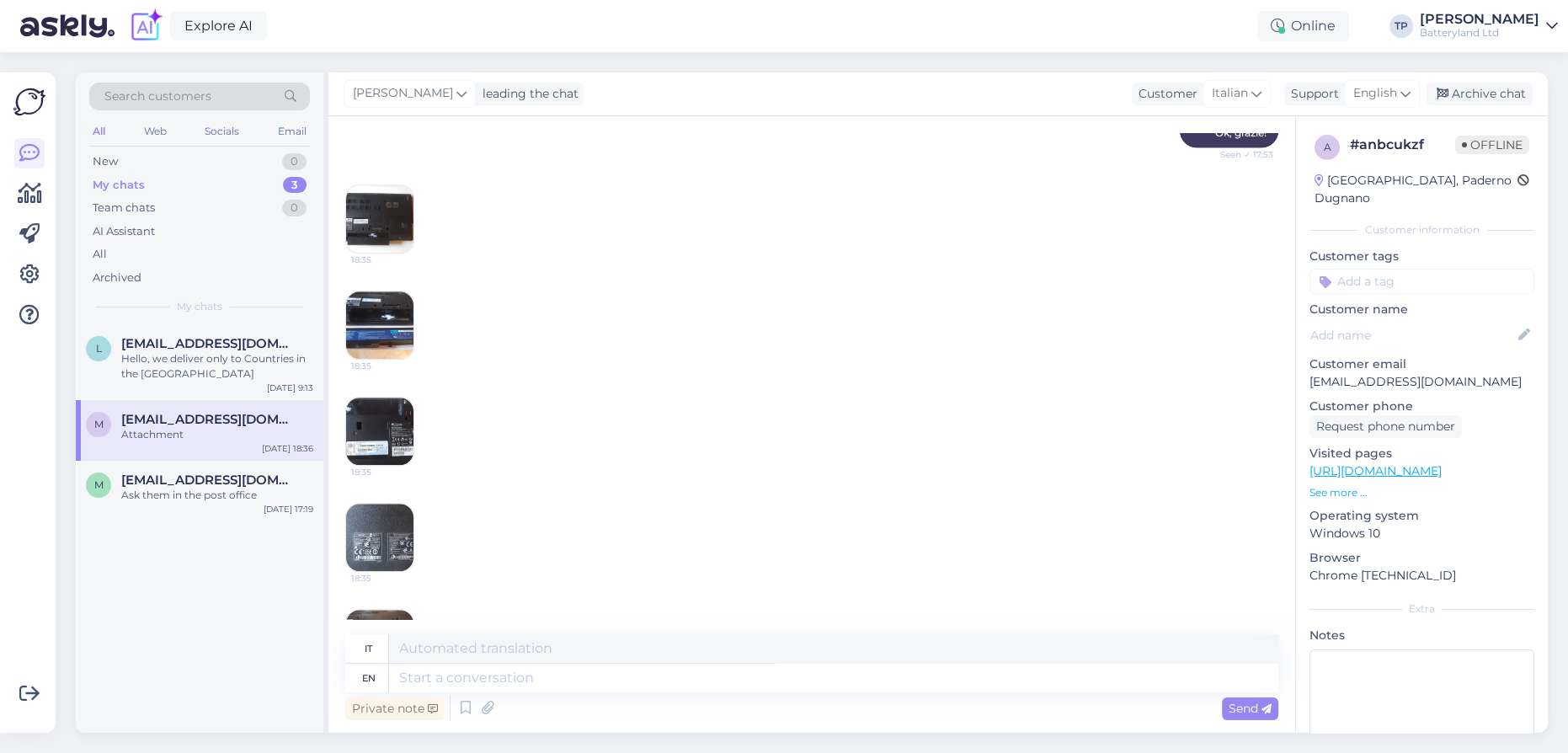
scroll to position [2075, 0]
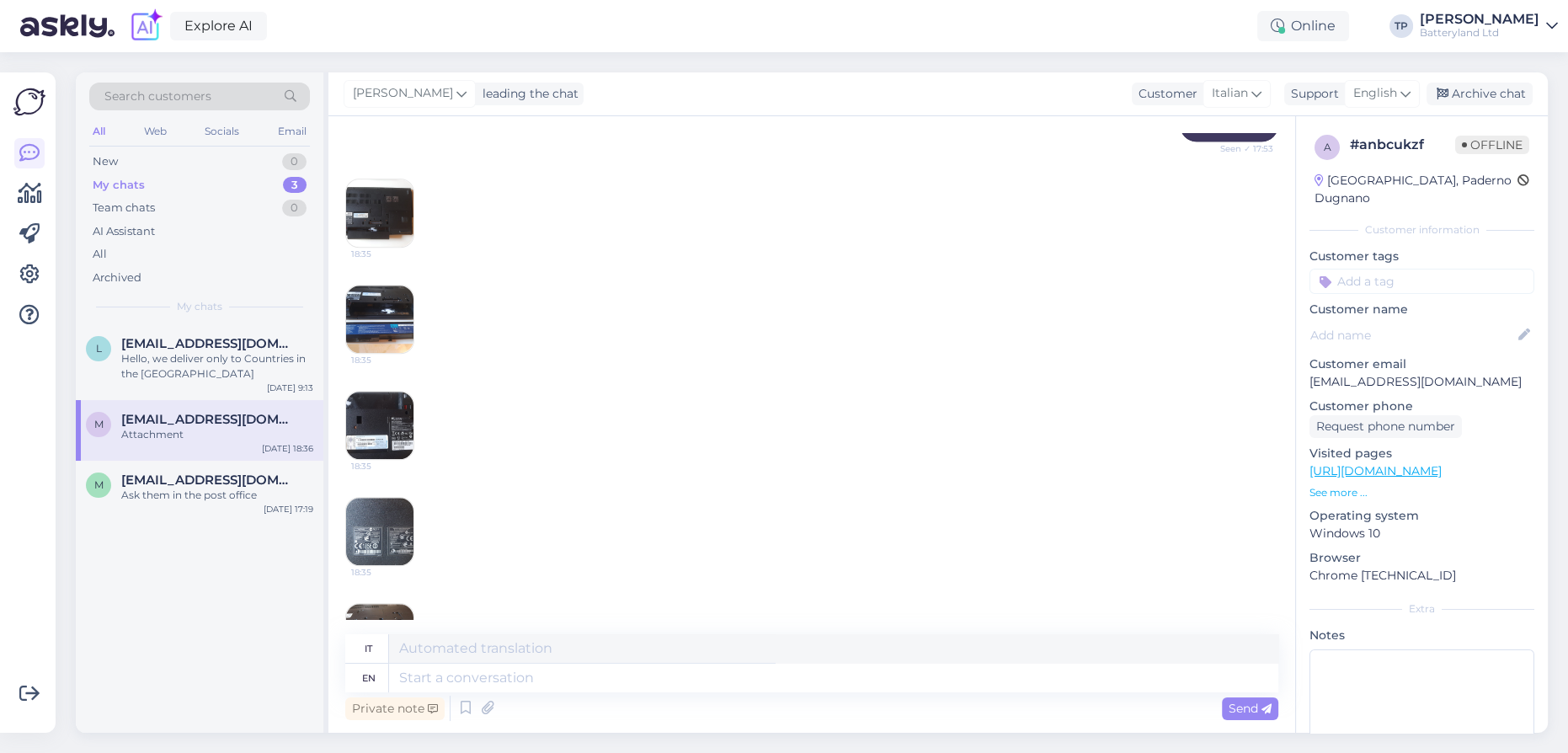
click at [394, 353] on img at bounding box center [380, 319] width 67 height 67
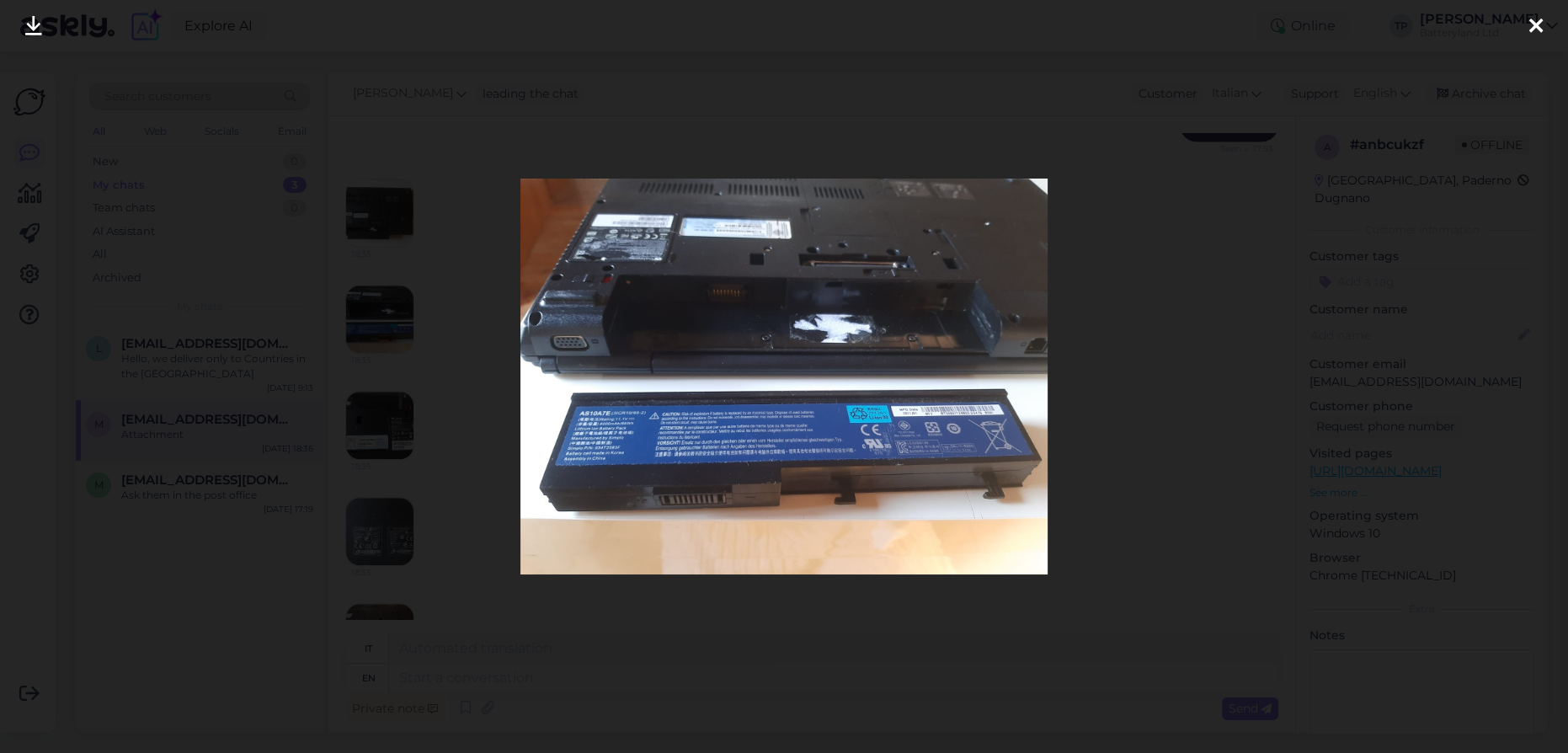
click at [36, 22] on icon at bounding box center [33, 27] width 17 height 22
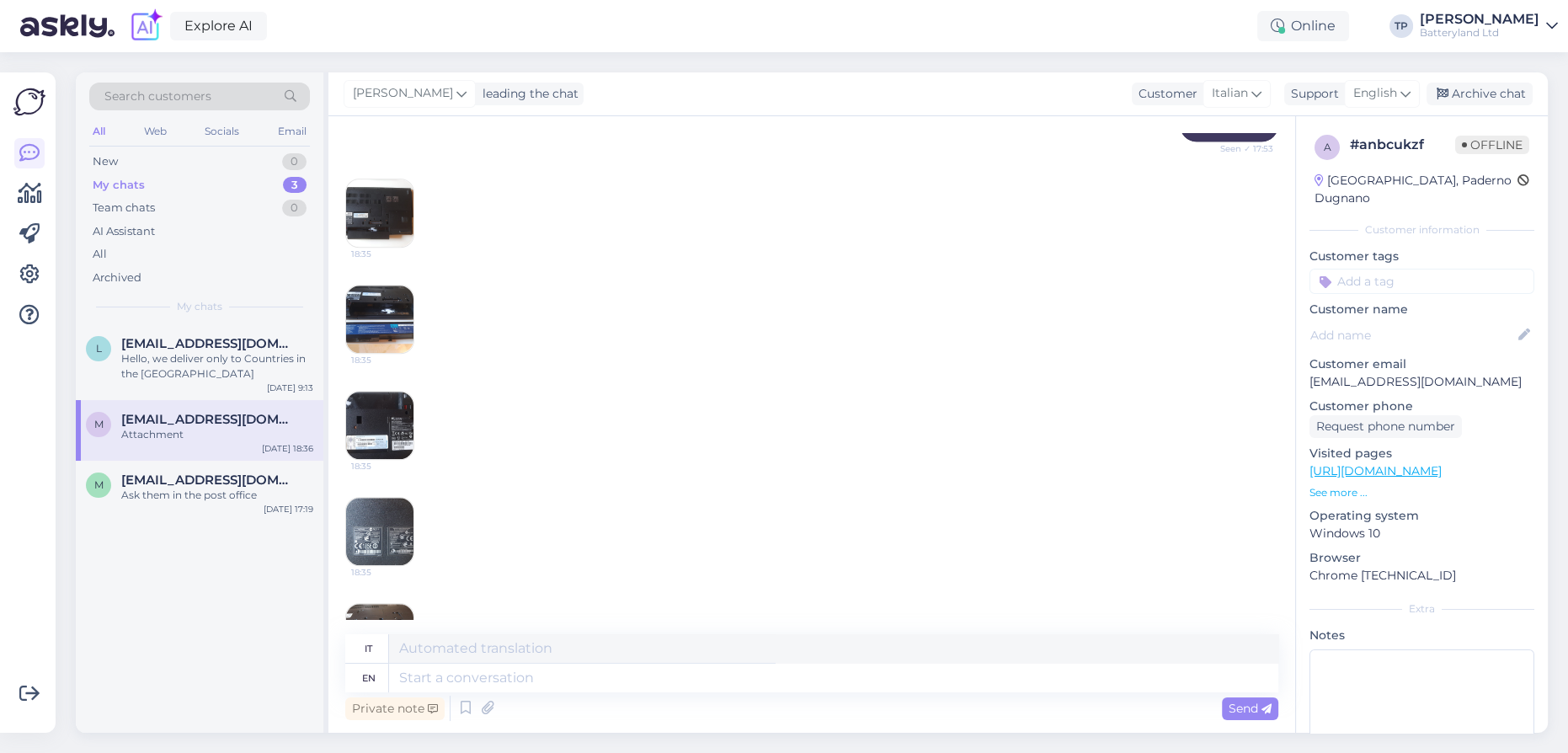
click at [391, 353] on img at bounding box center [380, 319] width 67 height 67
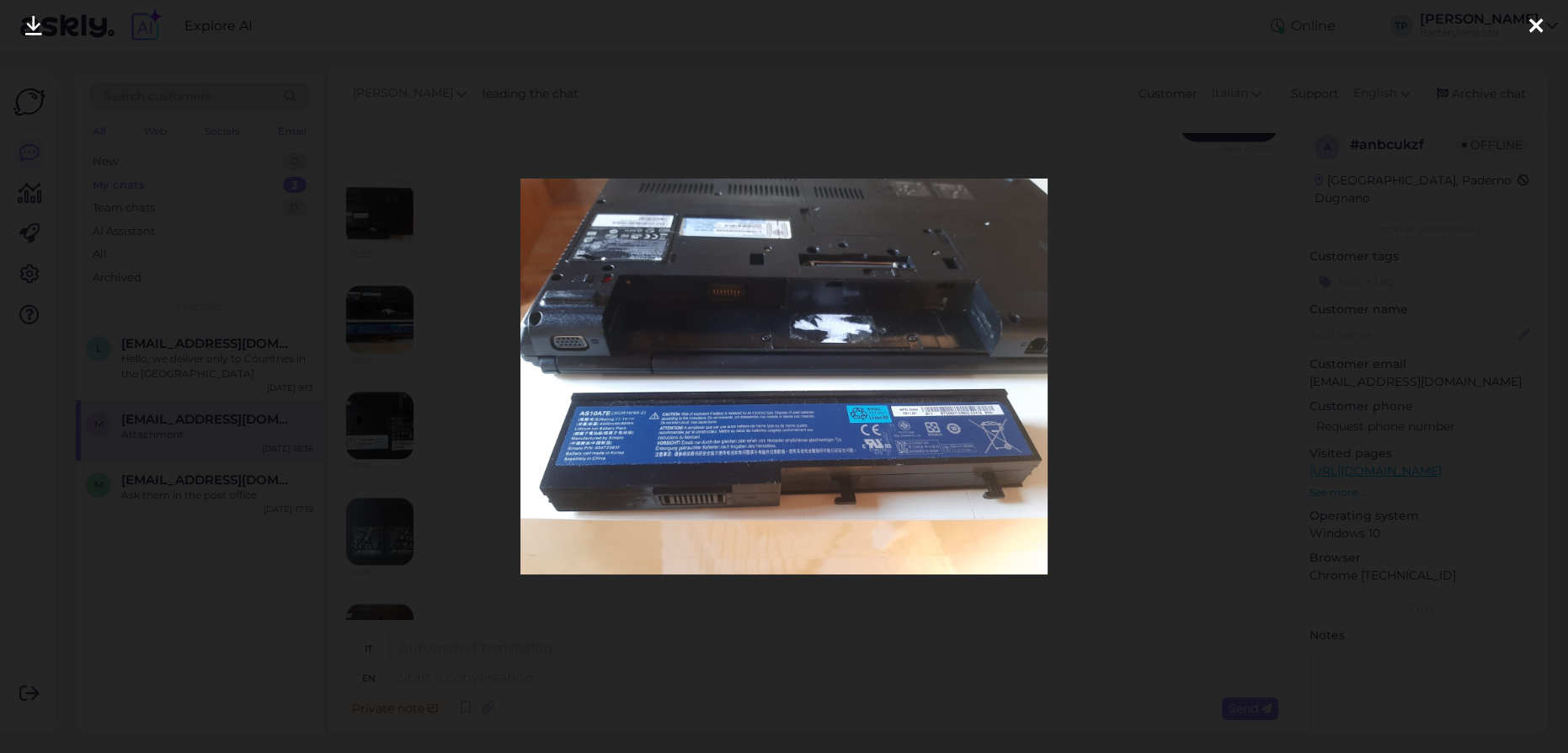
click at [1311, 563] on div at bounding box center [784, 376] width 1568 height 753
